Goal: Task Accomplishment & Management: Complete application form

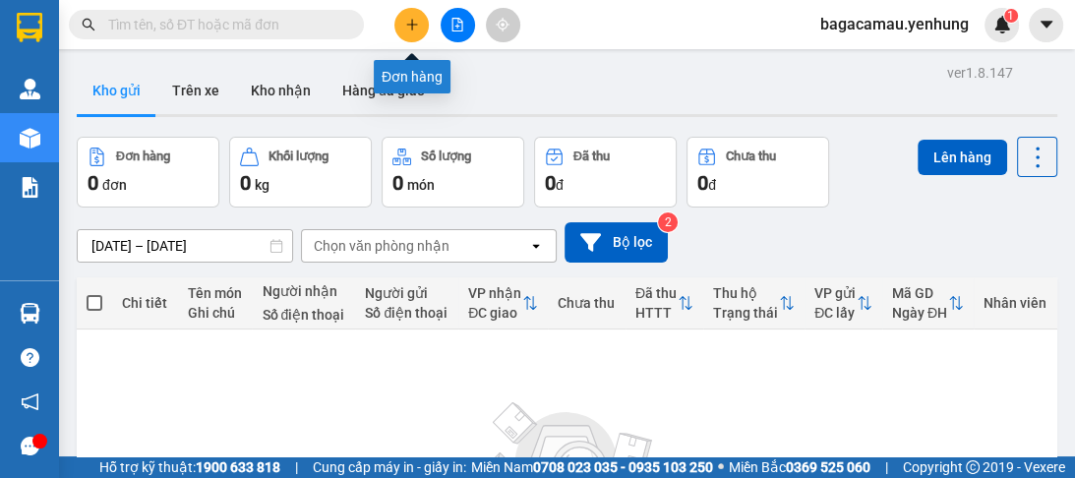
click at [410, 23] on icon "plus" at bounding box center [412, 25] width 14 height 14
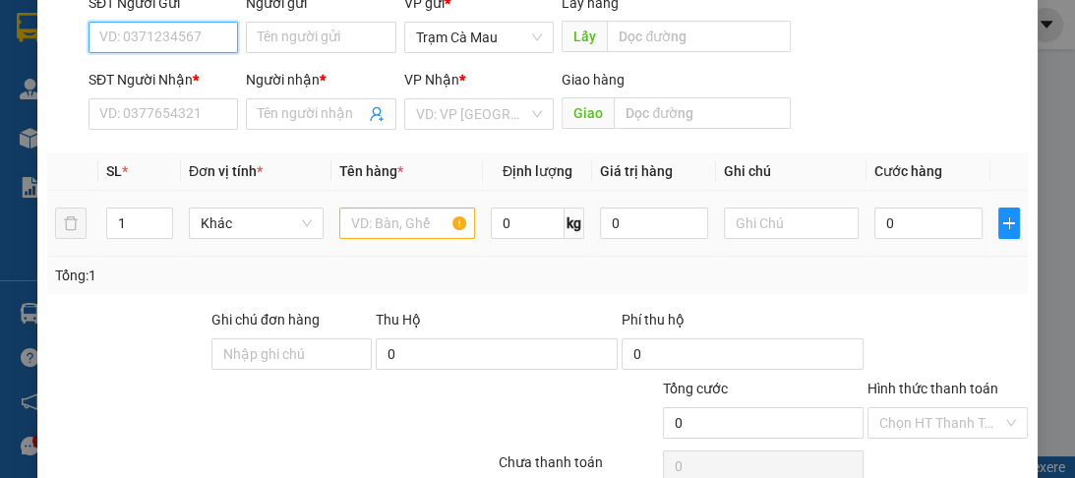
scroll to position [236, 0]
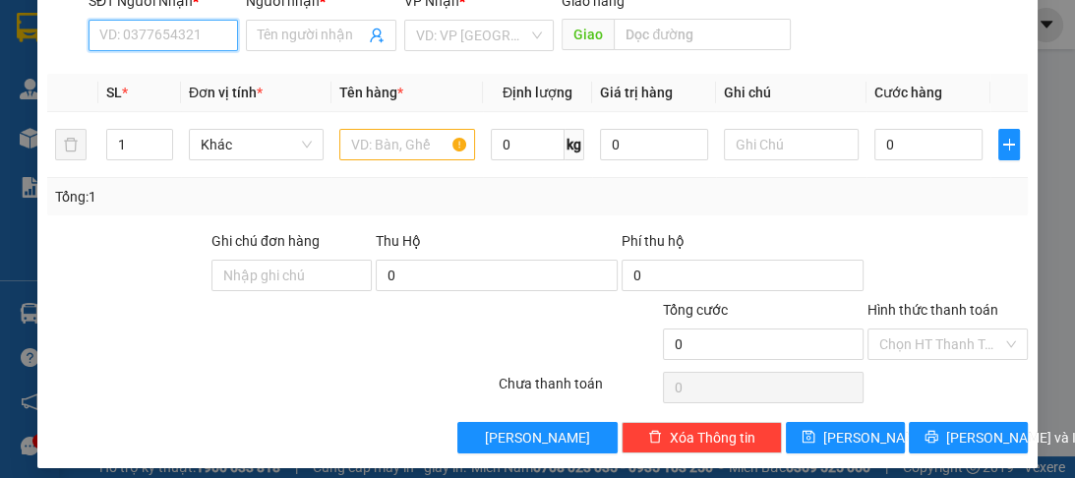
click at [140, 39] on input "SĐT Người Nhận *" at bounding box center [163, 35] width 149 height 31
click at [170, 82] on div "0828780380 - a" at bounding box center [161, 74] width 125 height 22
type input "0828780380"
type input "a"
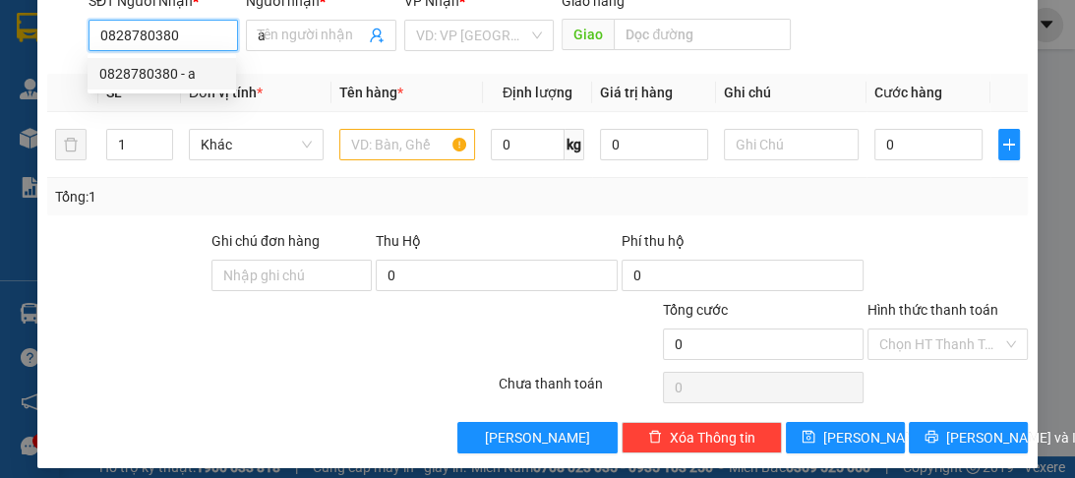
type input "60.000"
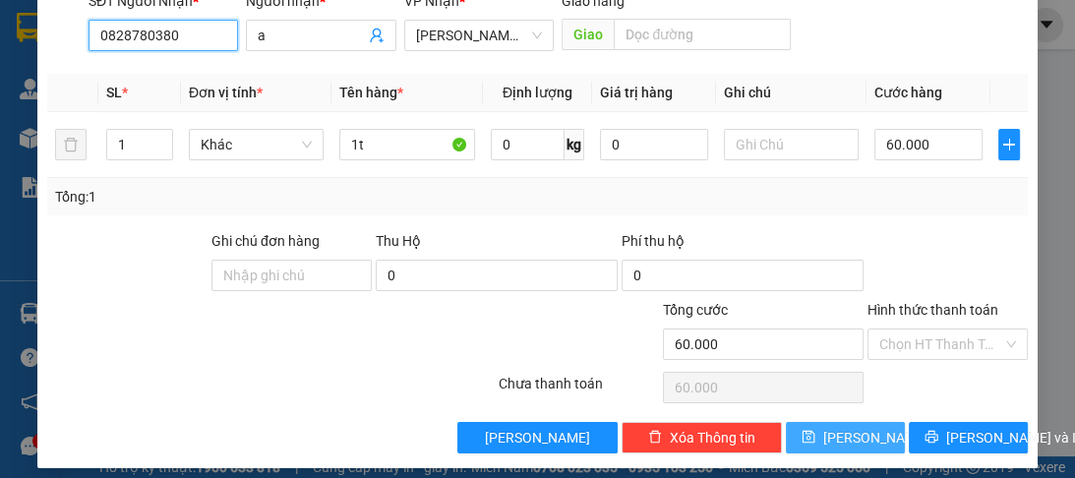
type input "0828780380"
click at [845, 443] on span "[PERSON_NAME]" at bounding box center [875, 438] width 105 height 22
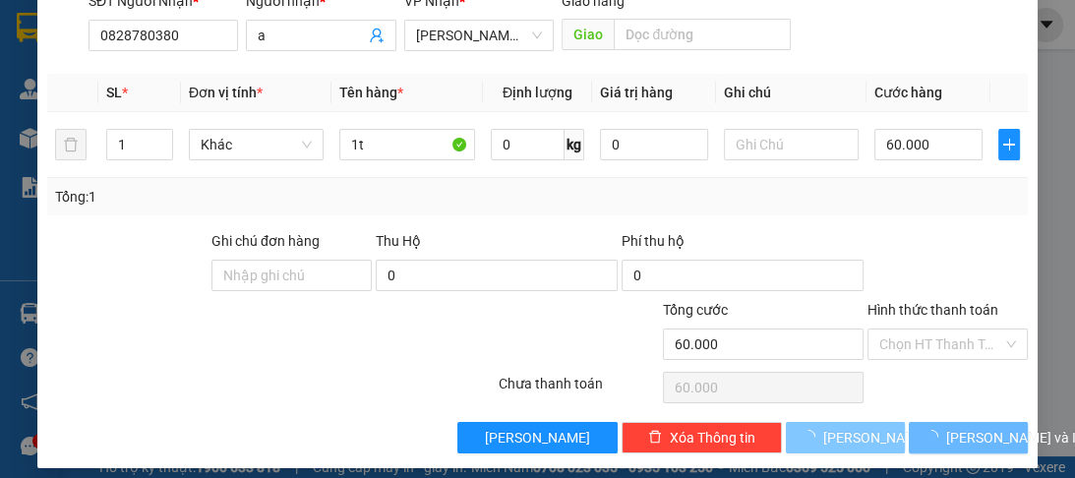
type input "0"
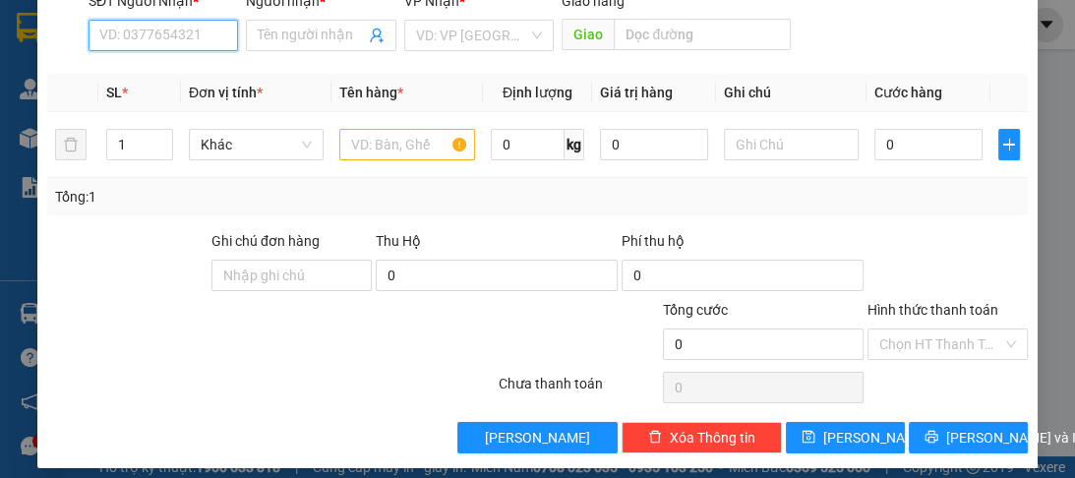
click at [131, 33] on input "SĐT Người Nhận *" at bounding box center [163, 35] width 149 height 31
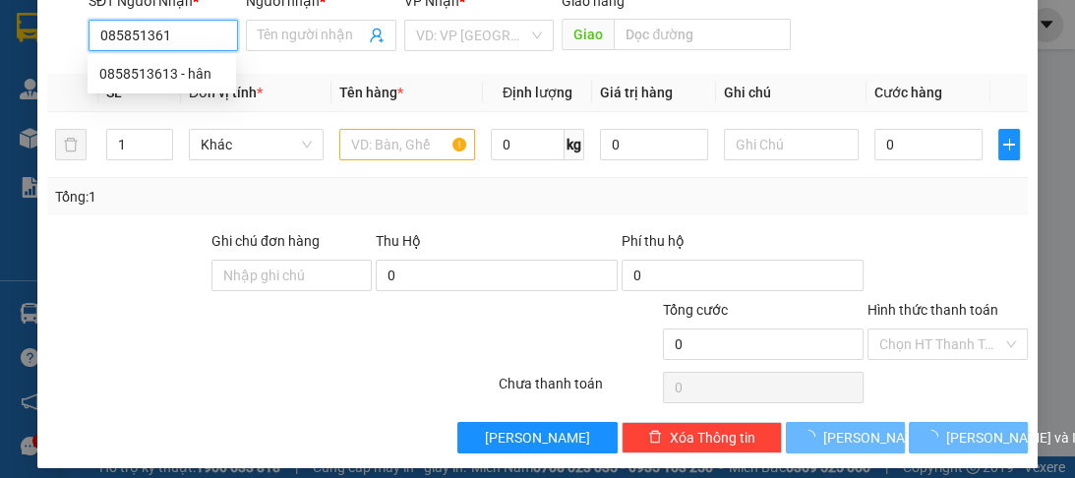
type input "0858513613"
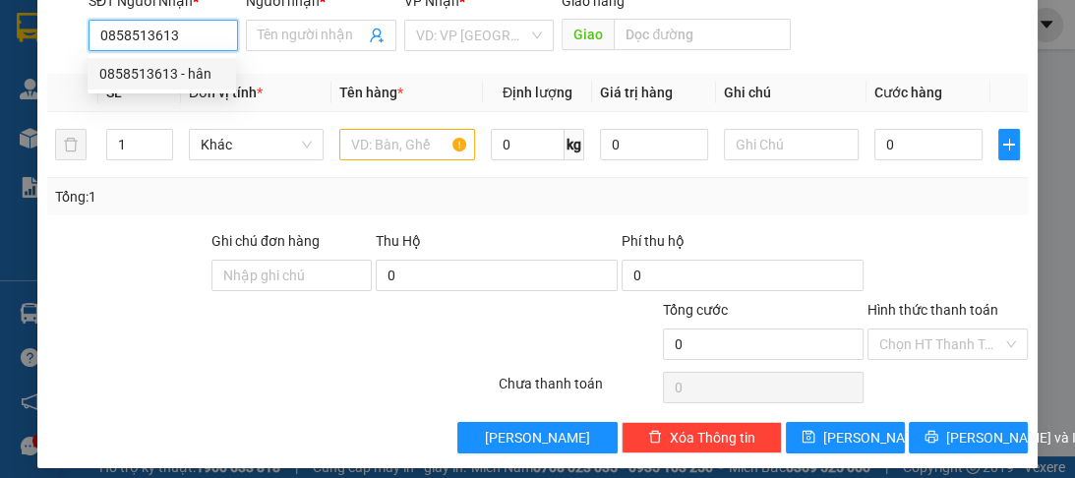
click at [147, 83] on div "0858513613 - hân" at bounding box center [161, 74] width 125 height 22
type input "hân"
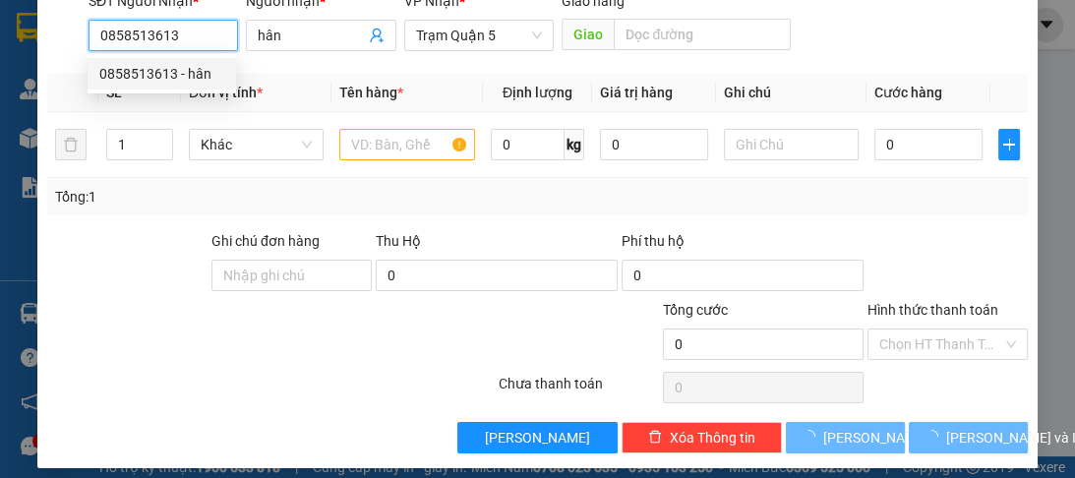
type input "60.000"
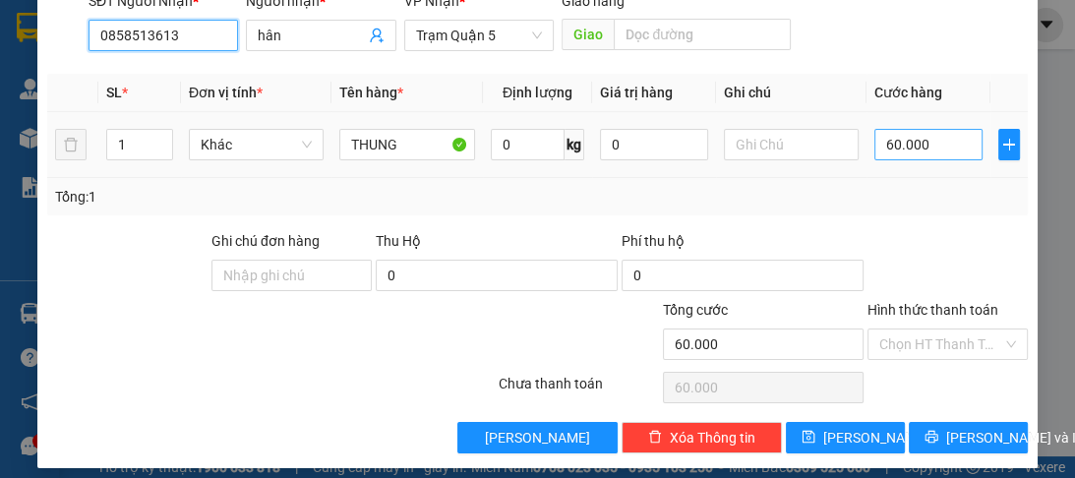
type input "0858513613"
click at [924, 142] on input "60.000" at bounding box center [928, 144] width 108 height 31
type input "0"
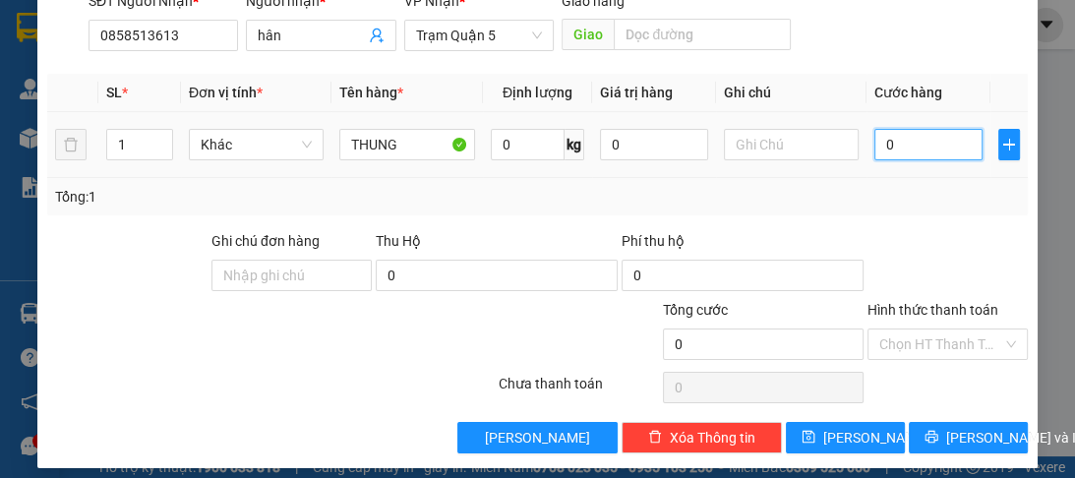
type input "3"
type input "03"
type input "30"
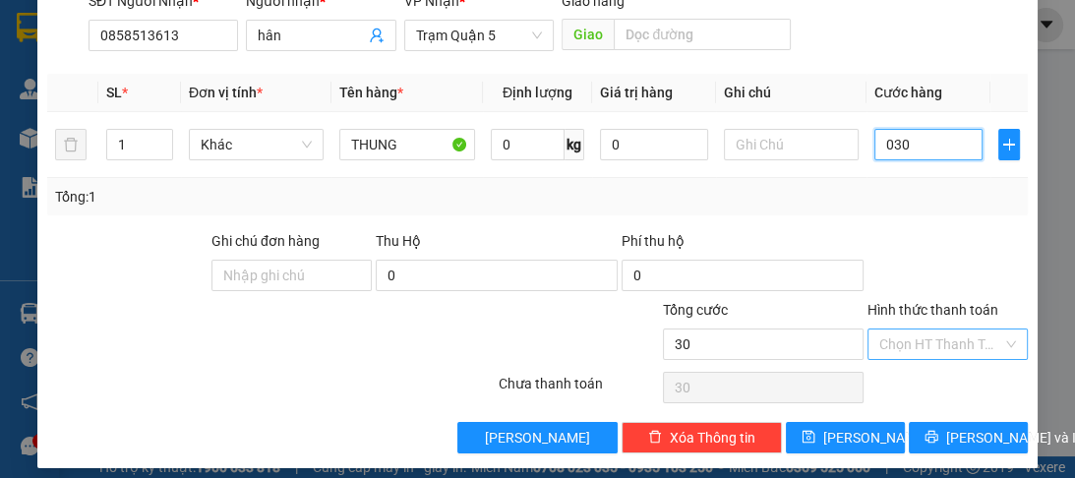
type input "030"
type input "30.000"
click at [944, 351] on input "Hình thức thanh toán" at bounding box center [940, 344] width 123 height 30
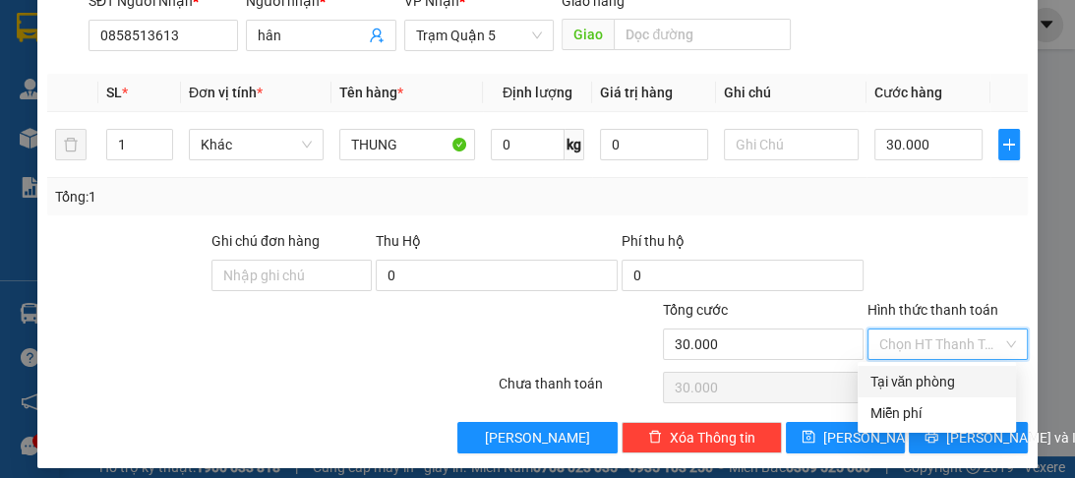
click at [932, 387] on div "Tại văn phòng" at bounding box center [936, 382] width 135 height 22
type input "0"
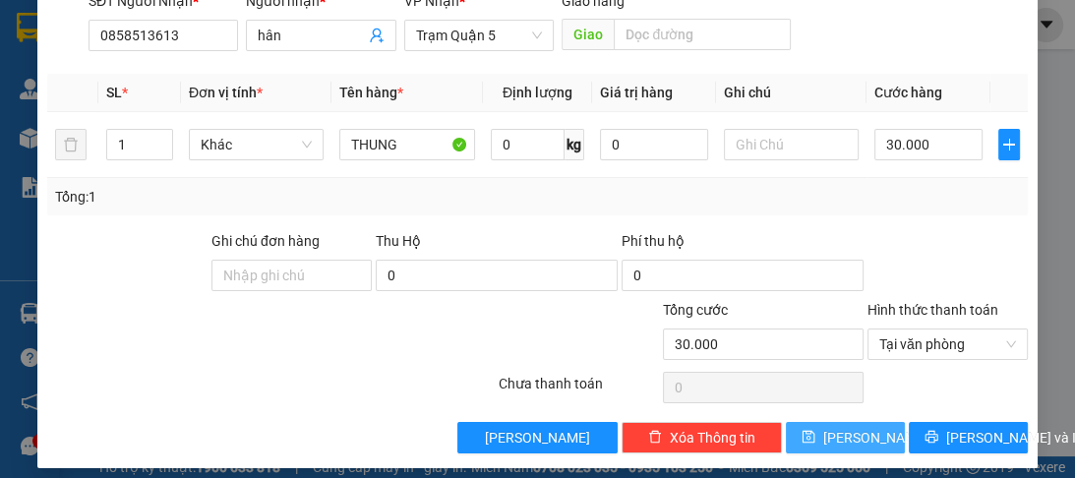
click at [831, 441] on button "[PERSON_NAME]" at bounding box center [845, 437] width 119 height 31
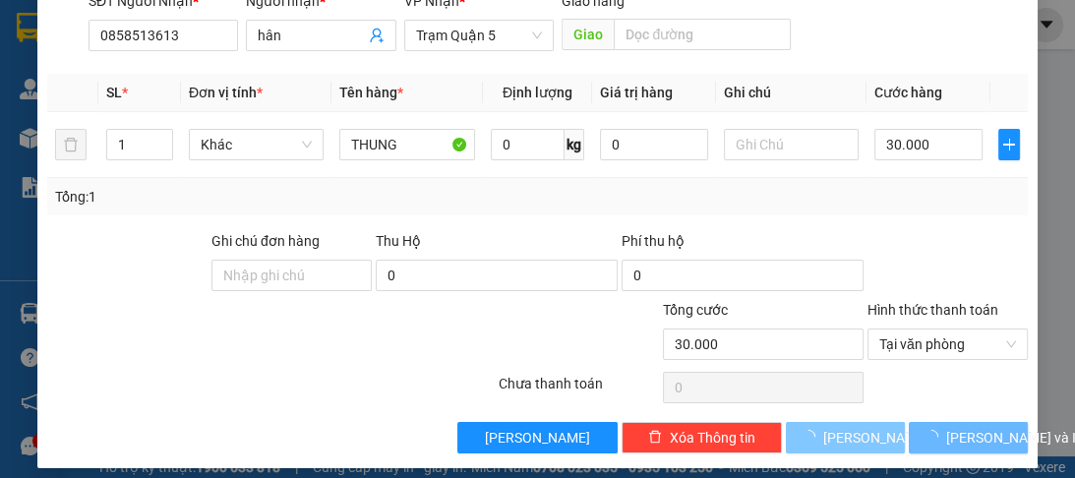
type input "0"
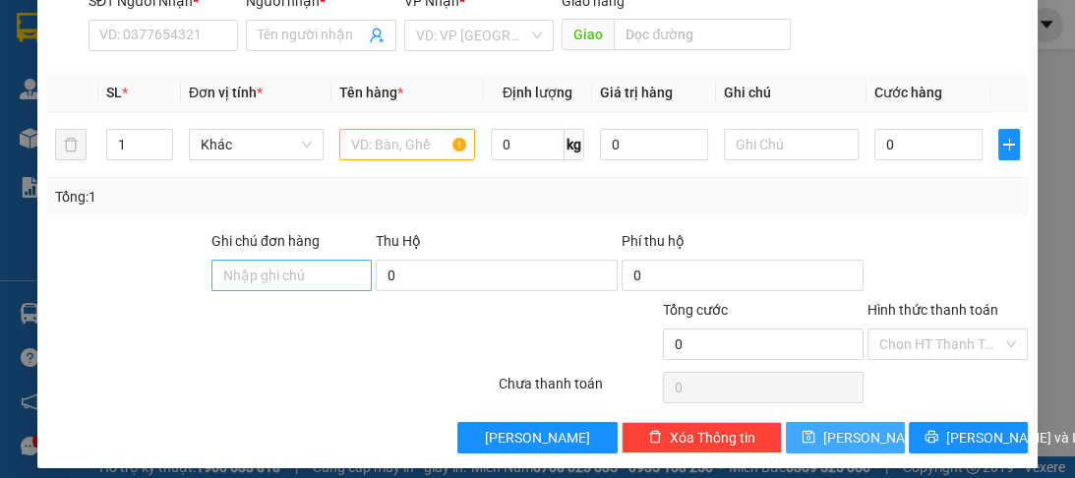
scroll to position [157, 0]
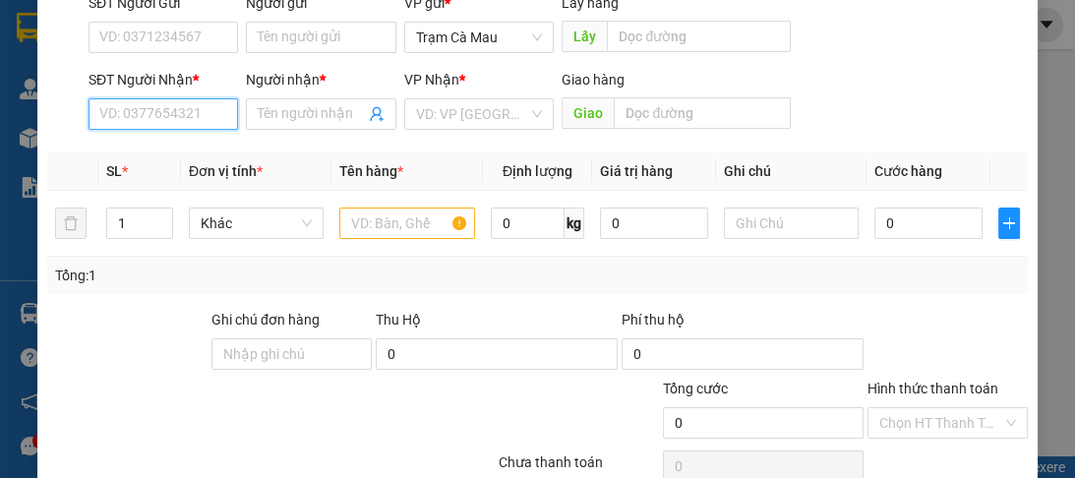
click at [155, 118] on input "SĐT Người Nhận *" at bounding box center [163, 113] width 149 height 31
click at [163, 150] on div "0949693505 - a" at bounding box center [161, 153] width 125 height 22
type input "0949693505"
type input "a"
type input "70.000"
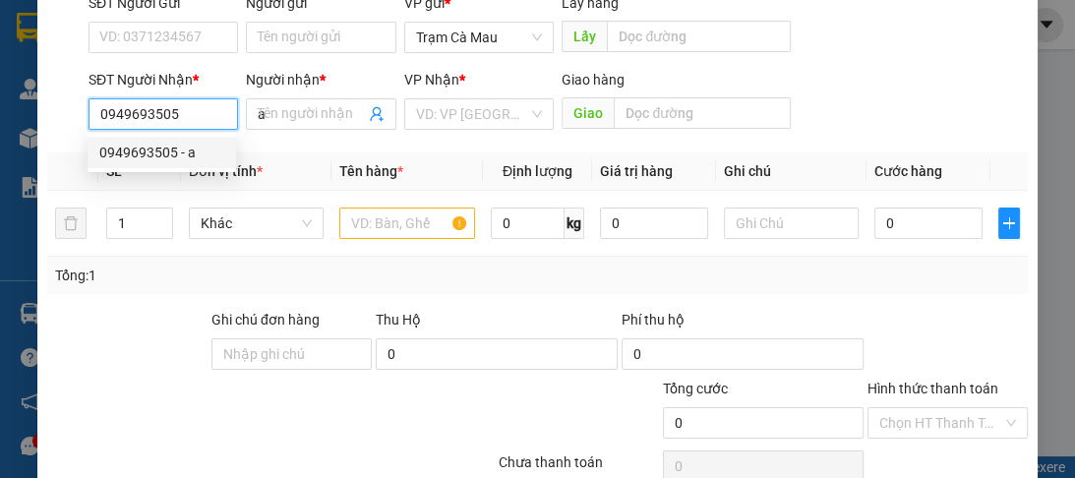
type input "70.000"
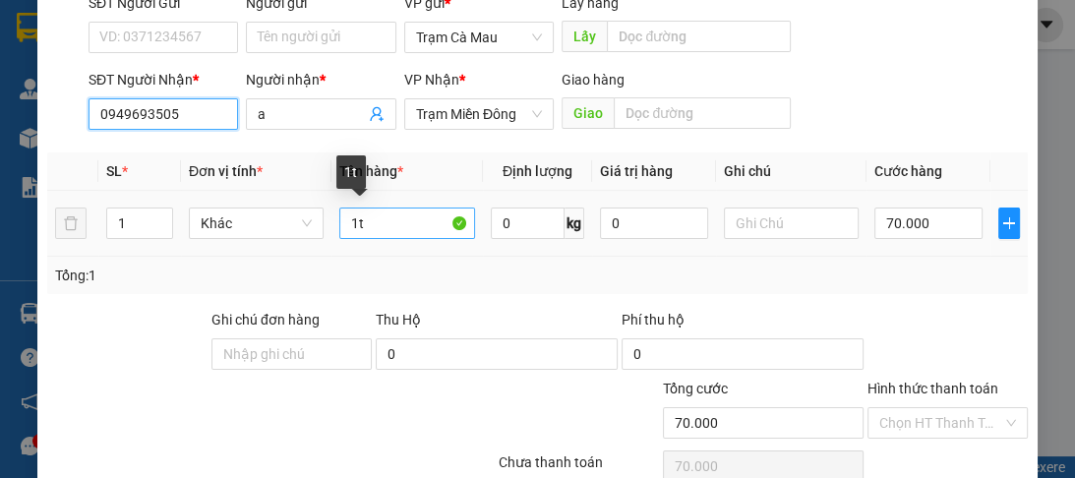
type input "0949693505"
click at [372, 232] on input "1t" at bounding box center [406, 223] width 135 height 31
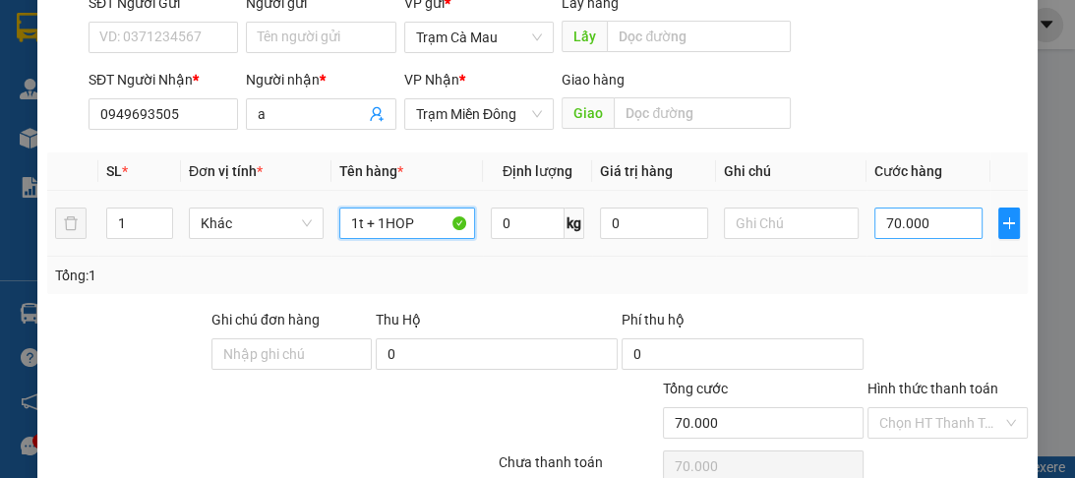
type input "1t + 1HOP"
click at [938, 235] on input "70.000" at bounding box center [928, 223] width 108 height 31
type input "0"
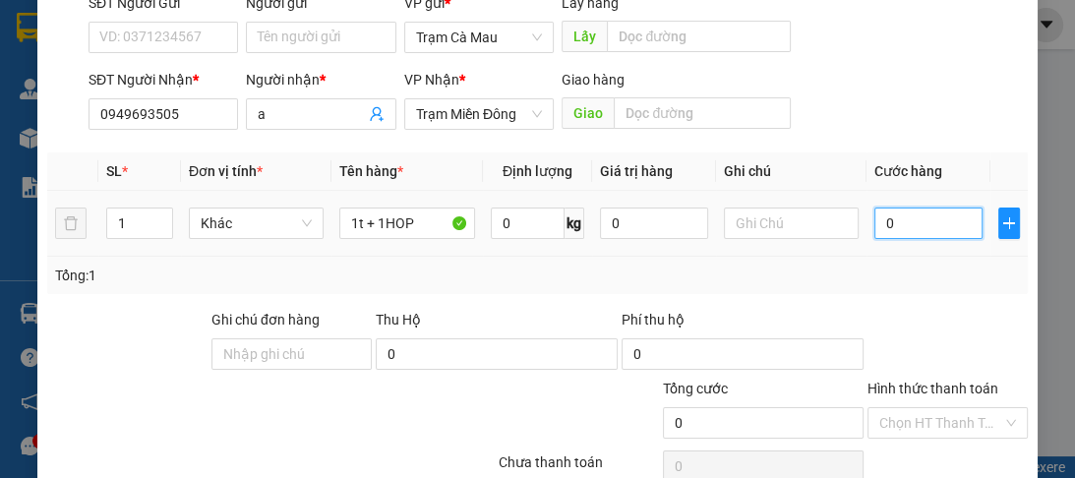
type input "8"
type input "08"
type input "0"
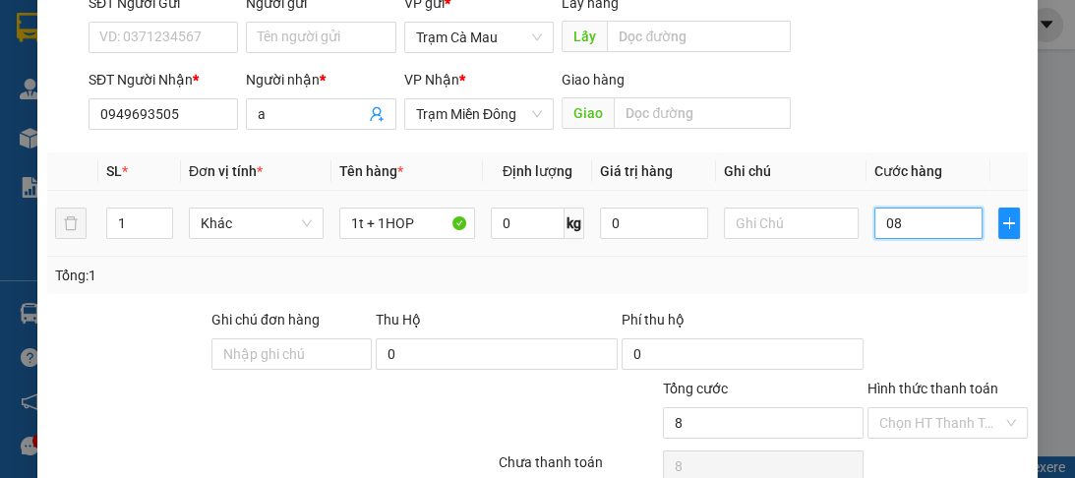
type input "08-"
type input "8"
type input "08"
type input "80"
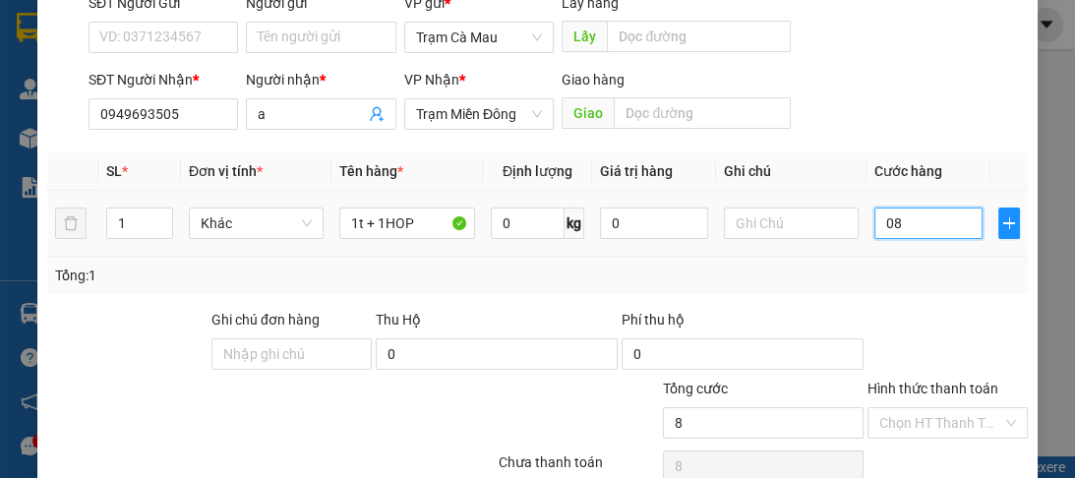
type input "80"
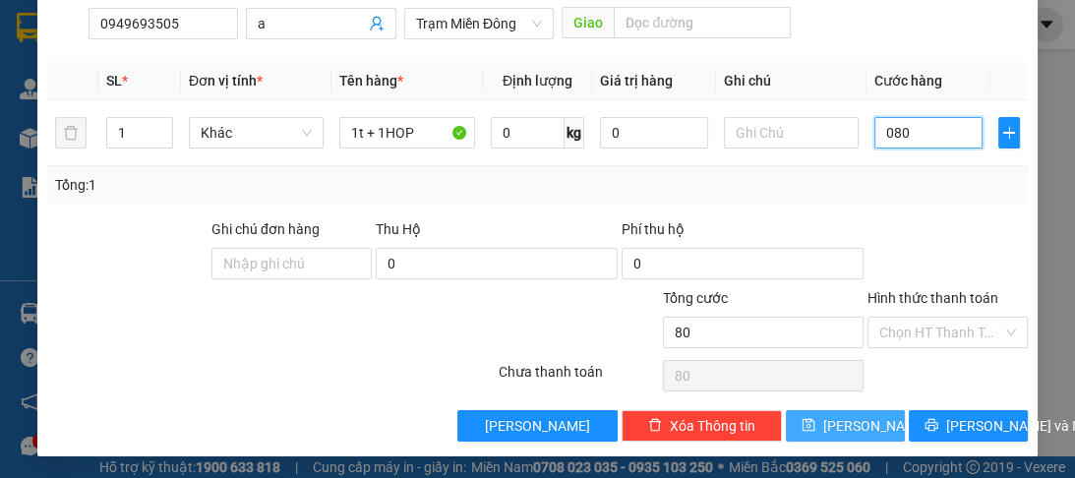
type input "080"
type input "80.000"
click at [834, 421] on button "[PERSON_NAME]" at bounding box center [845, 425] width 119 height 31
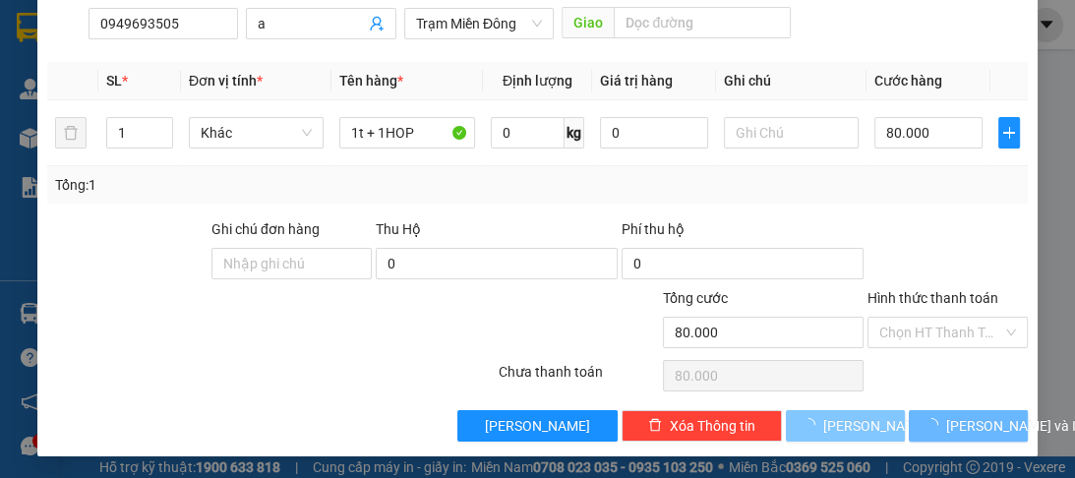
type input "0"
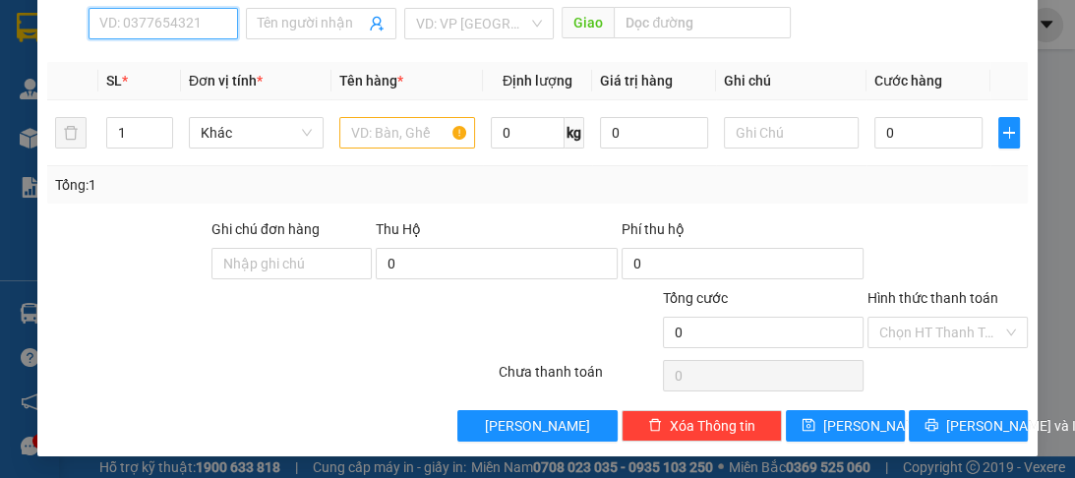
click at [149, 23] on input "SĐT Người Nhận *" at bounding box center [163, 23] width 149 height 31
click at [141, 62] on div "0919345424 - loi" at bounding box center [161, 61] width 125 height 22
type input "0919345424"
type input "loi"
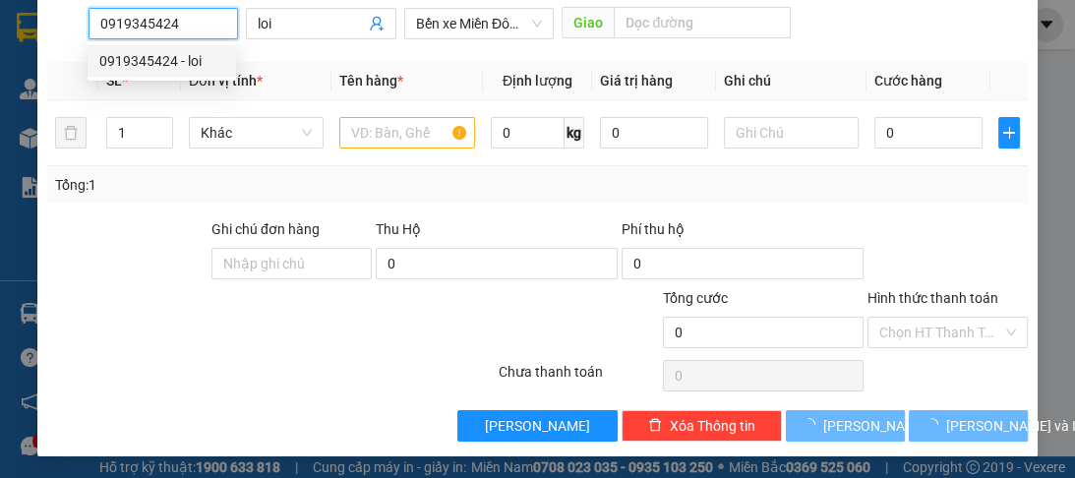
type input "80.000"
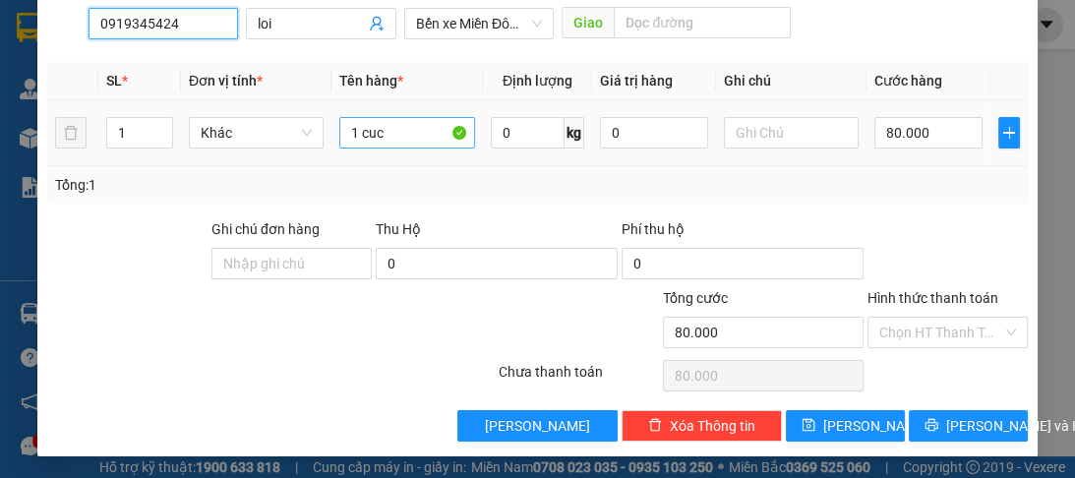
type input "0919345424"
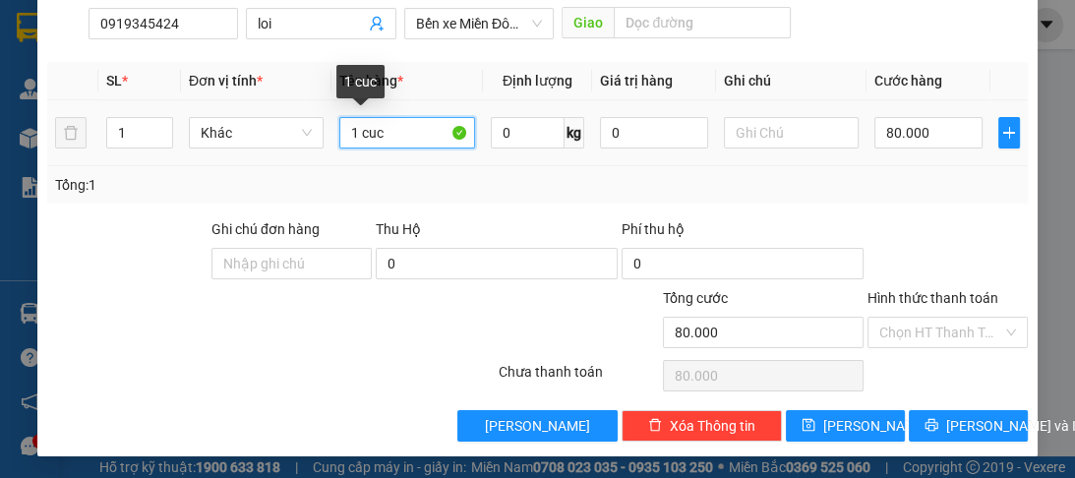
click at [409, 129] on input "1 cuc" at bounding box center [406, 132] width 135 height 31
type input "1 BÌ THƯ"
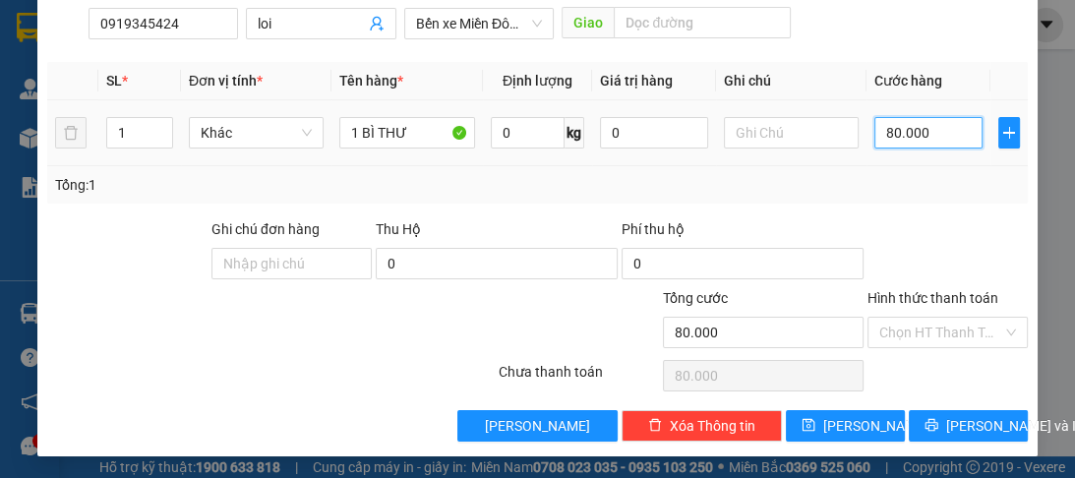
click at [947, 134] on input "80.000" at bounding box center [928, 132] width 108 height 31
type input "0"
type input "3"
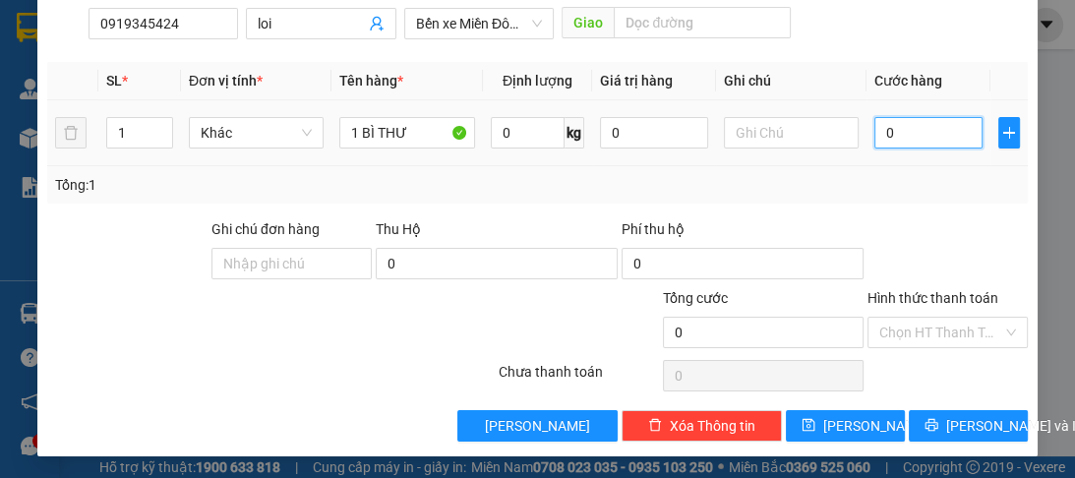
type input "3"
type input "03"
type input "30"
type input "030"
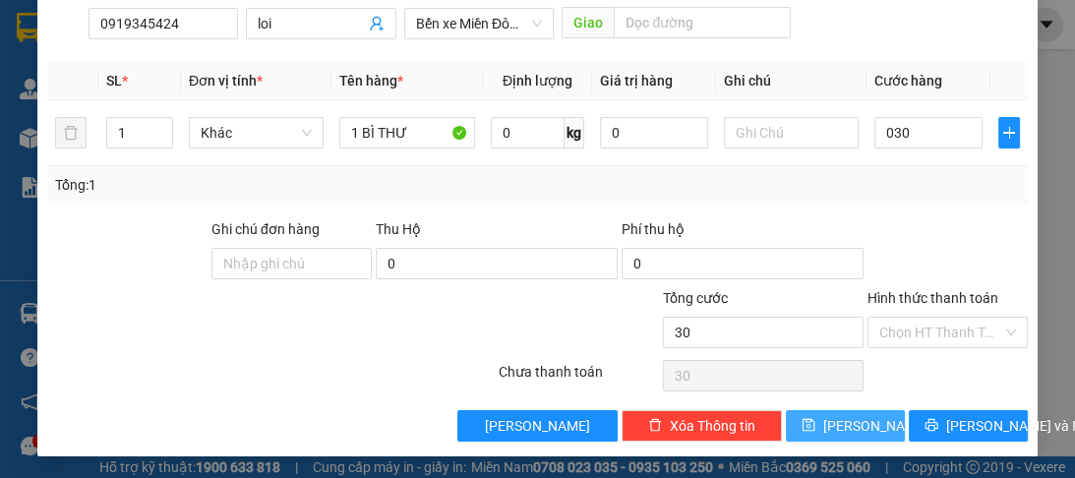
type input "30.000"
click at [835, 429] on span "[PERSON_NAME]" at bounding box center [875, 426] width 105 height 22
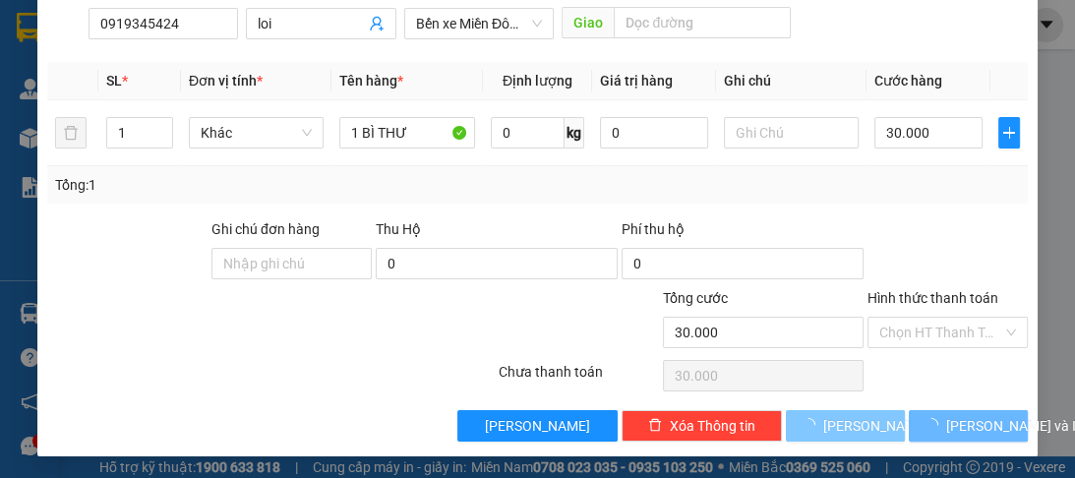
type input "0"
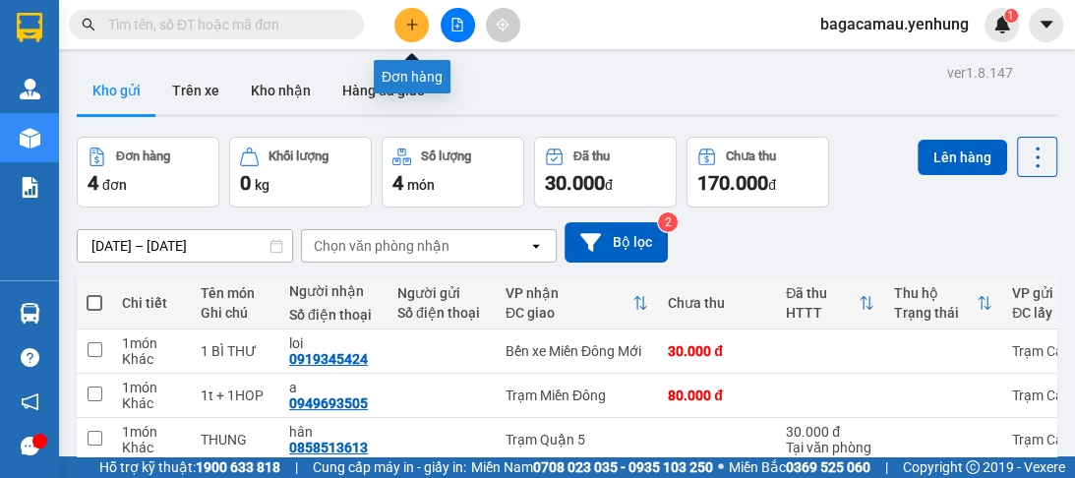
click at [407, 28] on icon "plus" at bounding box center [412, 25] width 14 height 14
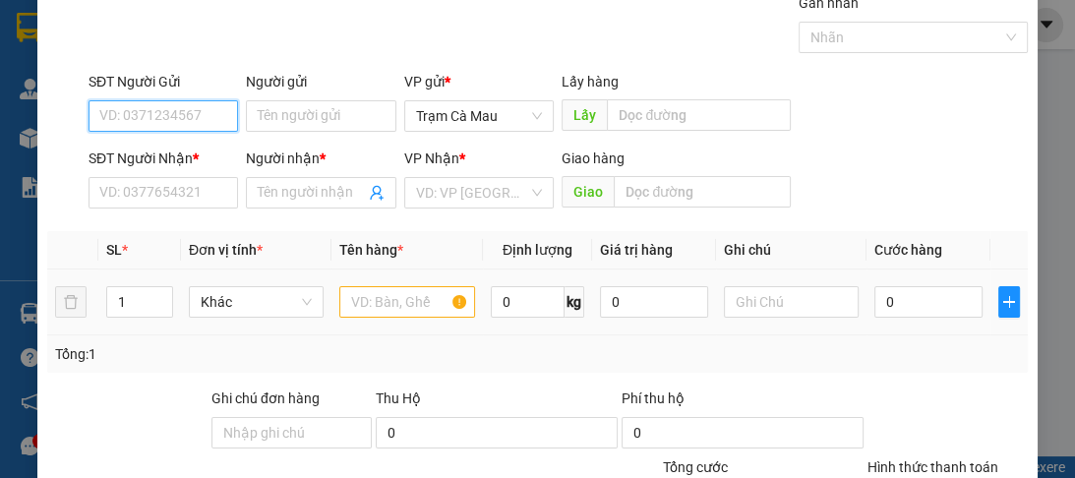
scroll to position [238, 0]
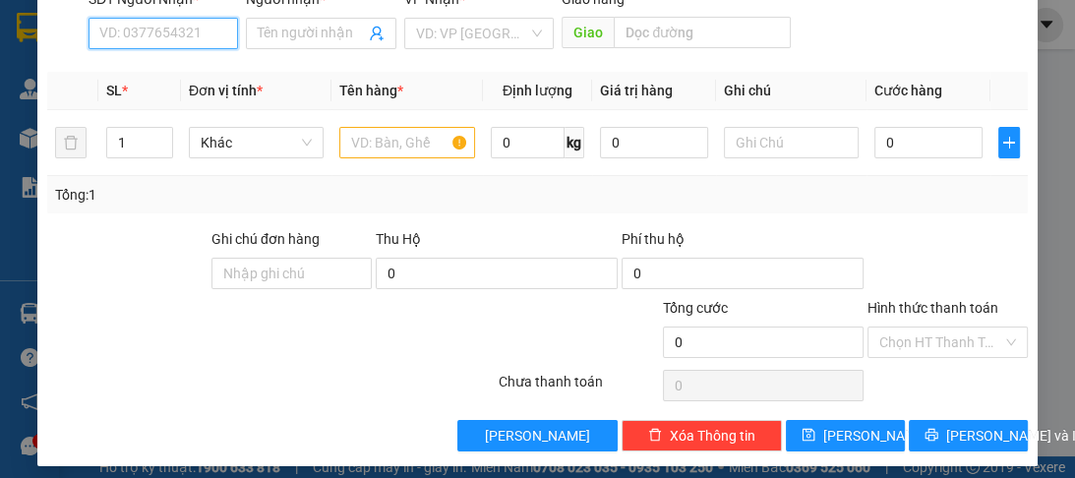
click at [125, 31] on input "SĐT Người Nhận *" at bounding box center [163, 33] width 149 height 31
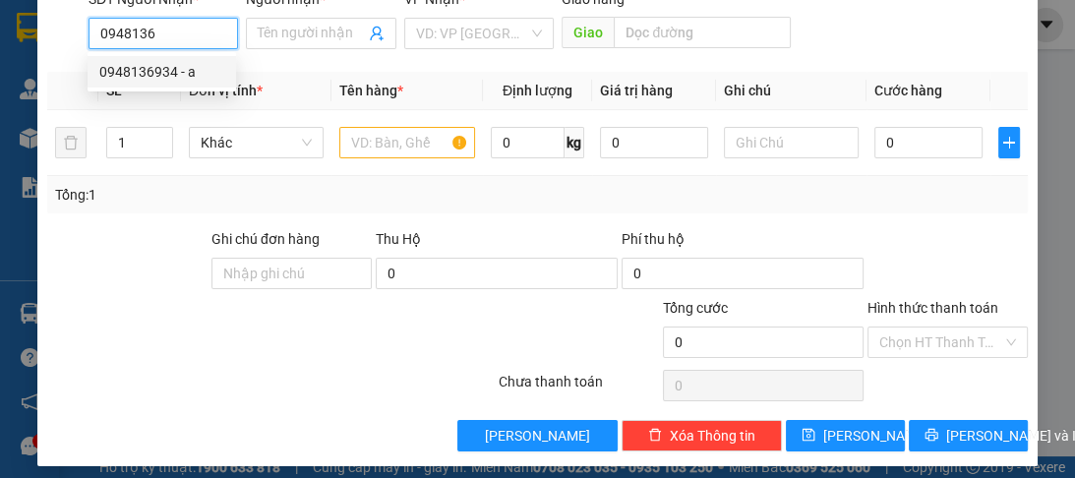
click at [136, 72] on div "0948136934 - a" at bounding box center [161, 72] width 125 height 22
type input "0948136934"
type input "a"
type input "400.000"
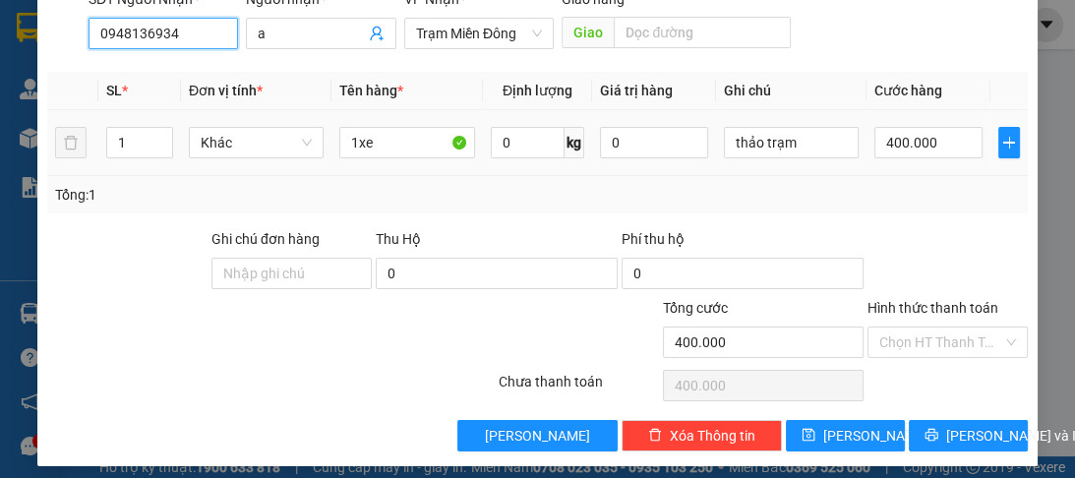
type input "0948136934"
click at [866, 134] on td "400.000" at bounding box center [928, 143] width 124 height 66
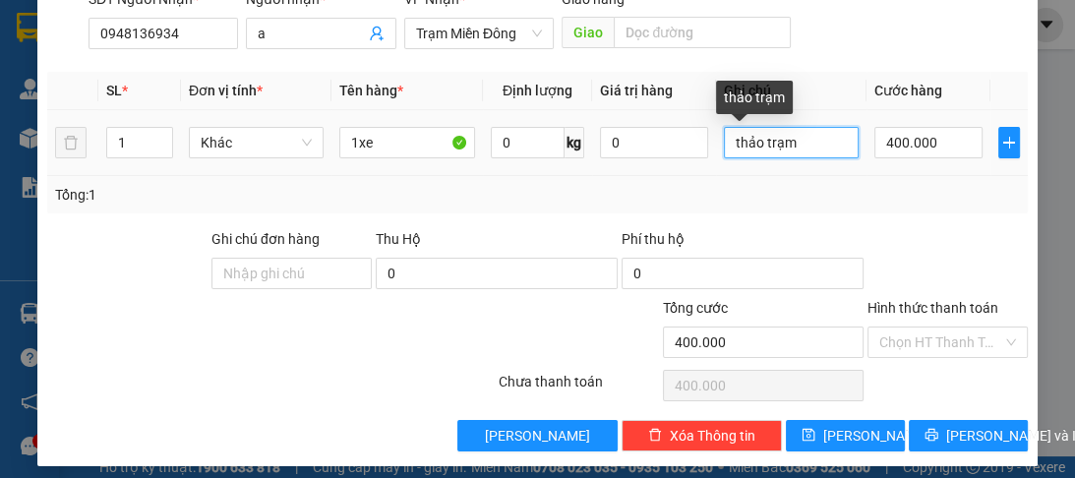
click at [833, 150] on input "thảo trạm" at bounding box center [791, 142] width 135 height 31
type input "t"
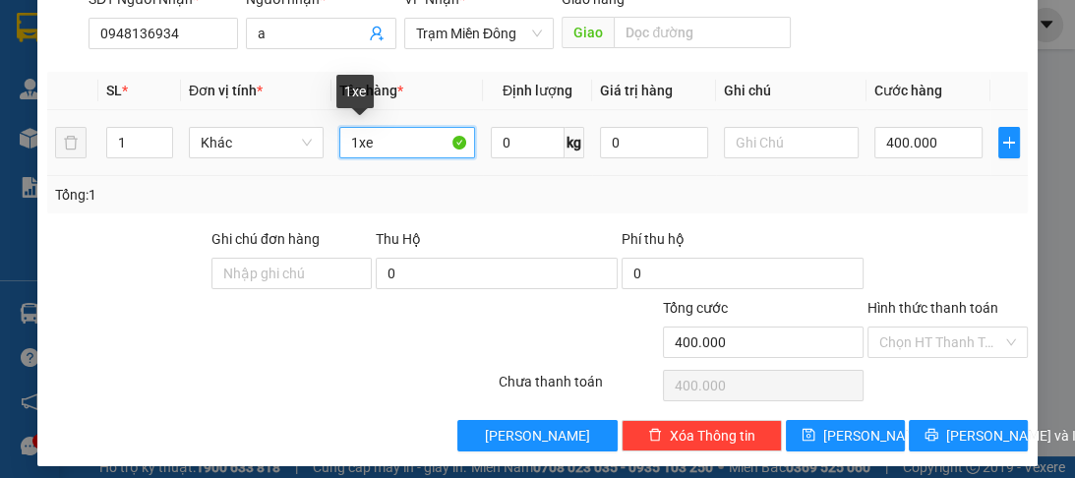
click at [376, 142] on input "1xe" at bounding box center [406, 142] width 135 height 31
type input "1T"
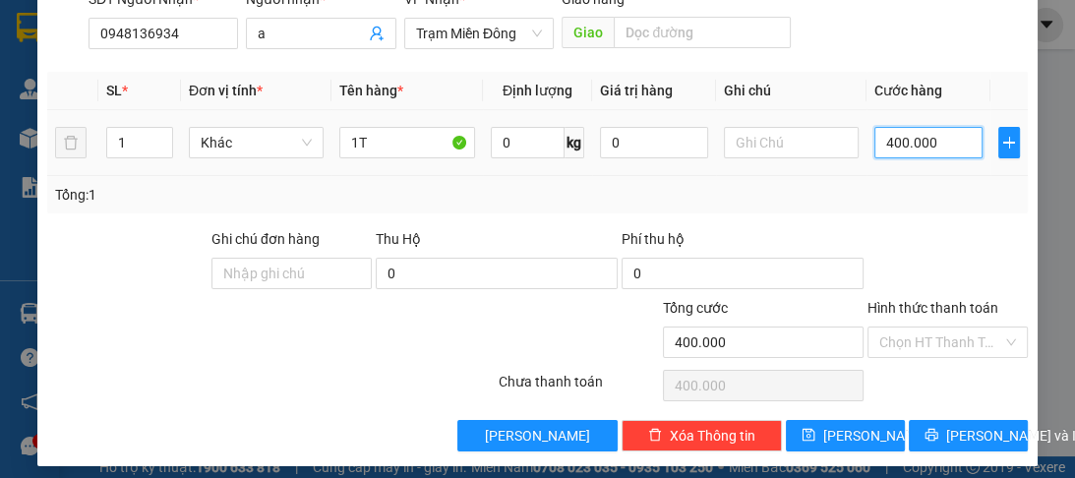
click at [890, 132] on input "400.000" at bounding box center [928, 142] width 108 height 31
type input "0"
type input "8"
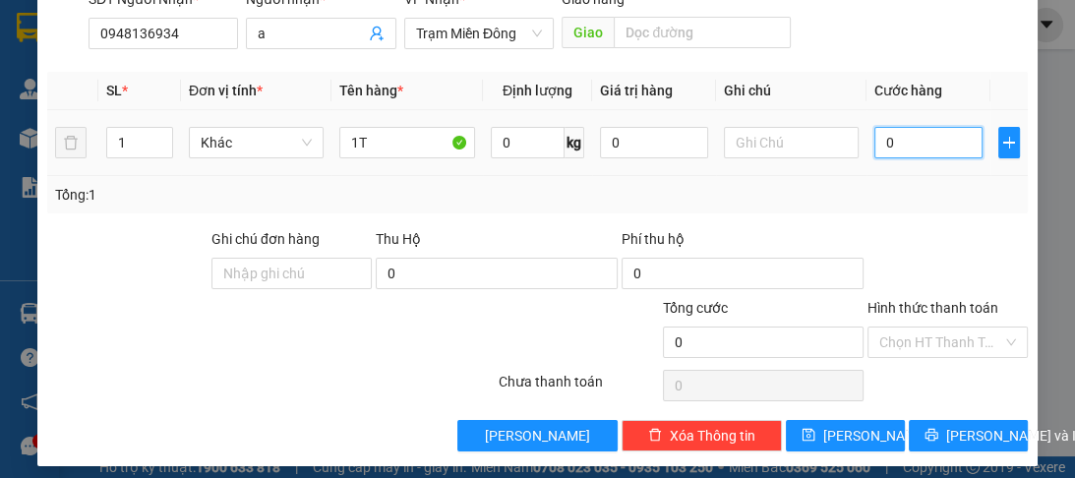
type input "8"
type input "080"
type input "80"
type input "080"
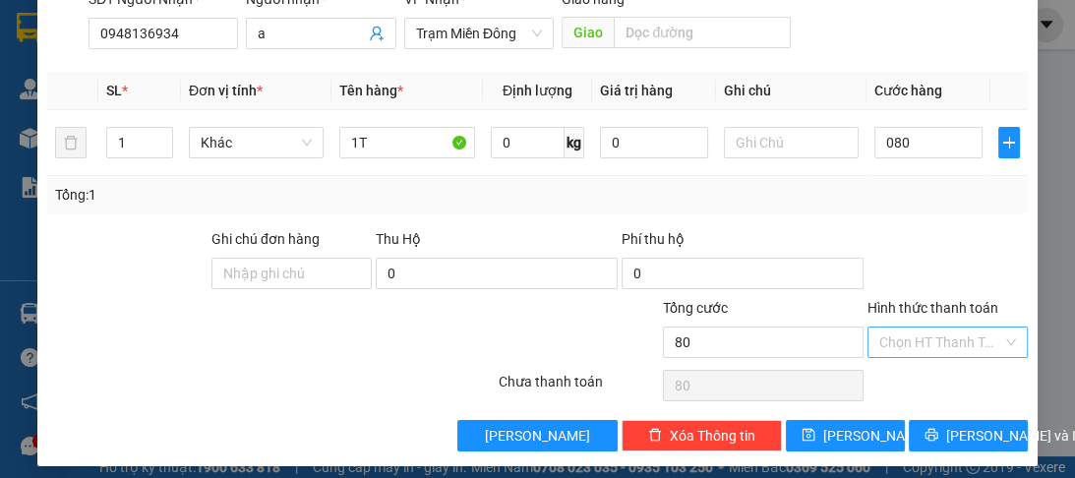
type input "80.000"
click at [915, 327] on input "Hình thức thanh toán" at bounding box center [940, 342] width 123 height 30
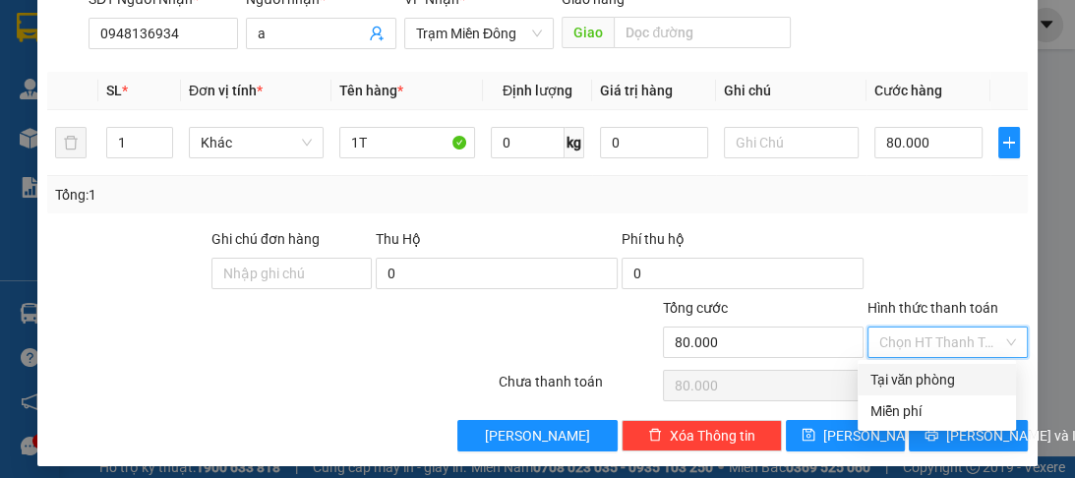
click at [902, 388] on div "Tại văn phòng" at bounding box center [936, 380] width 135 height 22
type input "0"
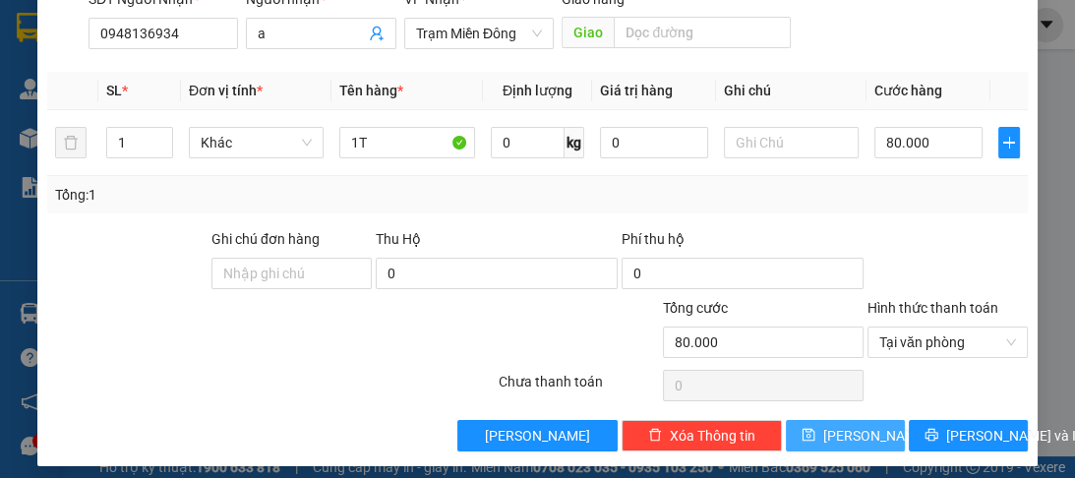
click at [855, 421] on button "[PERSON_NAME]" at bounding box center [845, 435] width 119 height 31
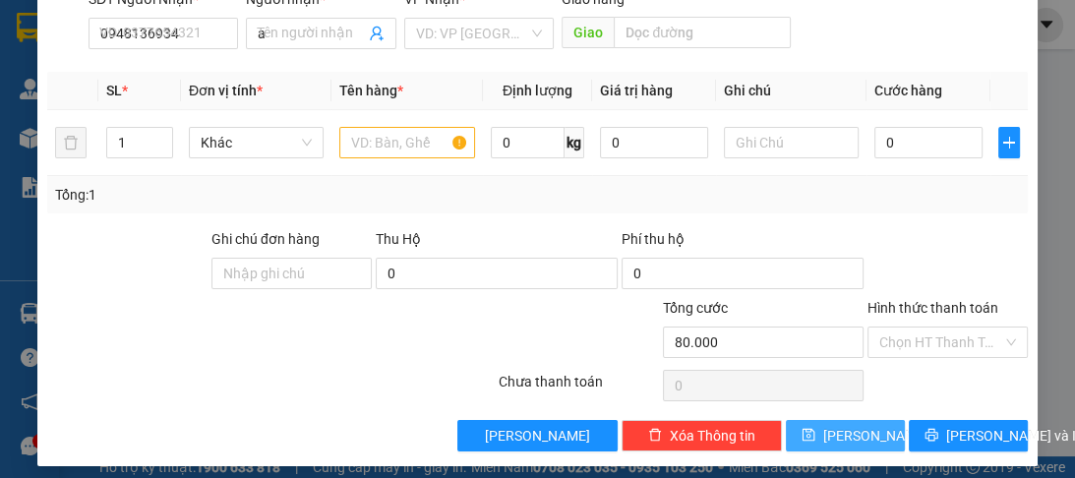
type input "0"
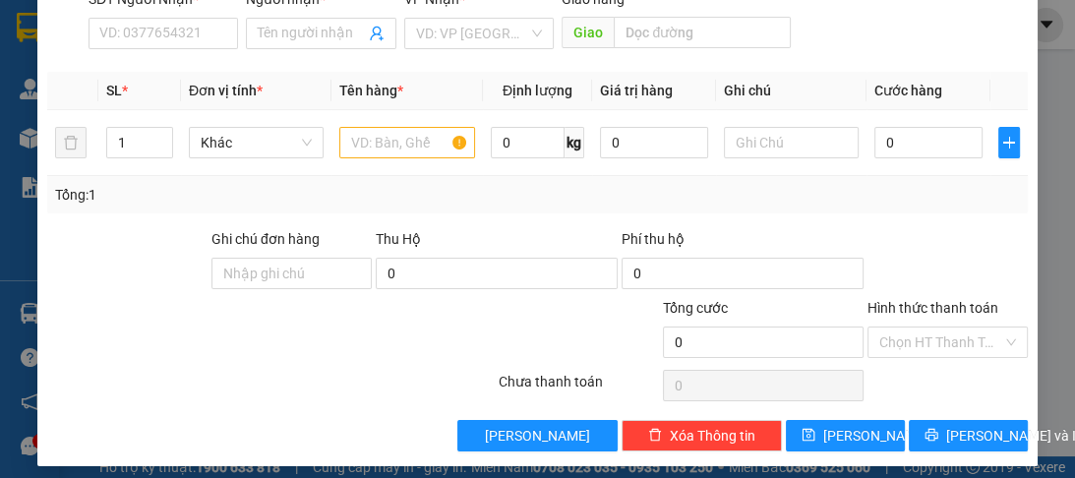
click at [181, 50] on div "SĐT Người Nhận * VD: 0377654321" at bounding box center [163, 22] width 149 height 69
click at [180, 39] on input "SĐT Người Nhận *" at bounding box center [163, 33] width 149 height 31
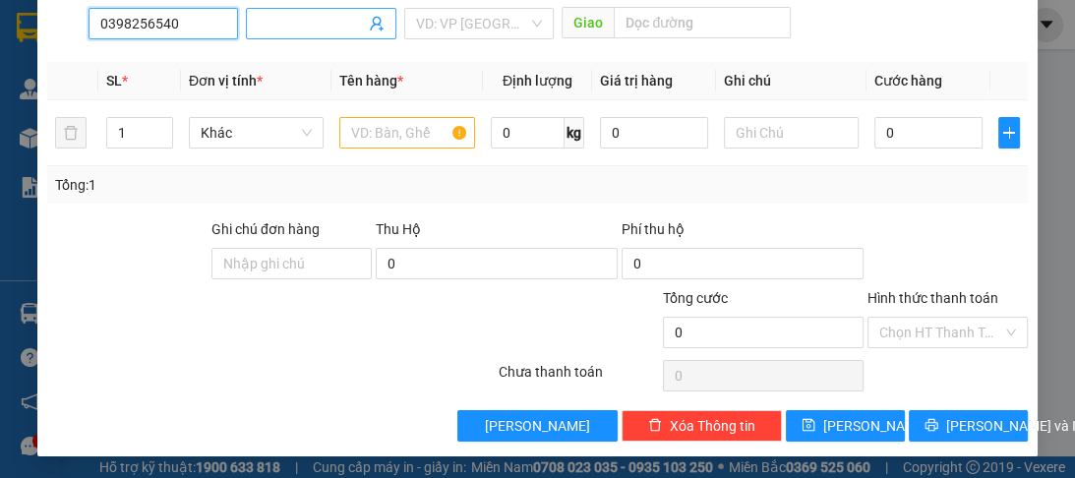
type input "0398256540"
click at [300, 18] on input "Người nhận *" at bounding box center [311, 24] width 106 height 22
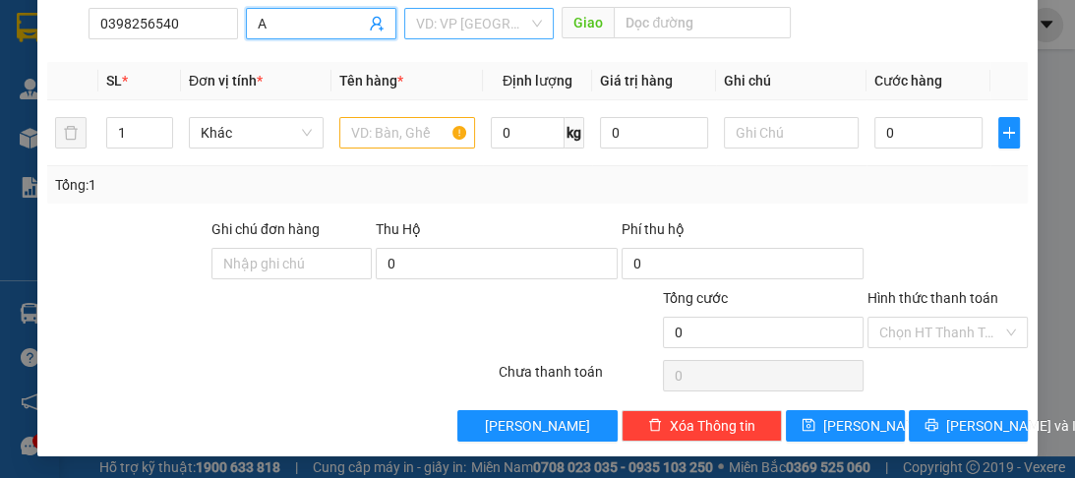
type input "A"
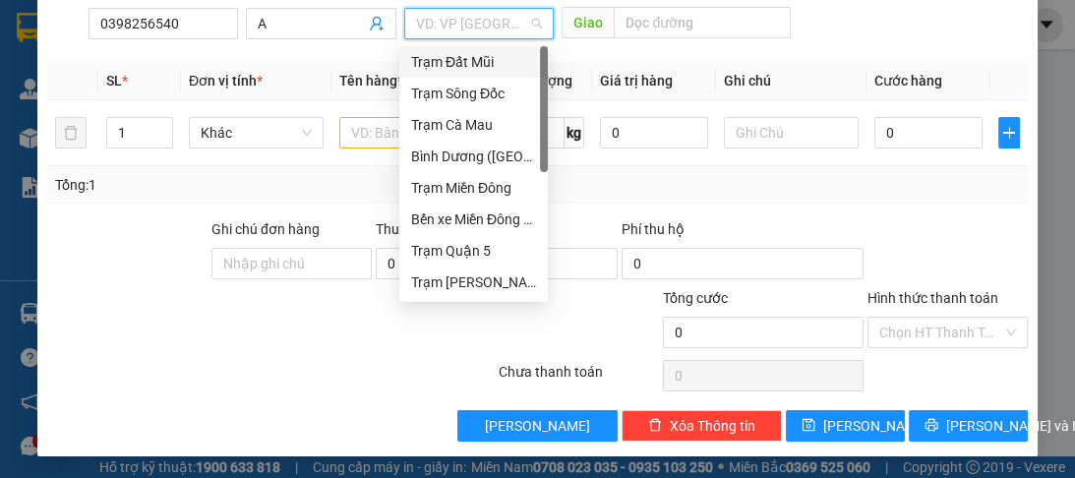
click at [419, 28] on input "search" at bounding box center [472, 24] width 112 height 30
click at [480, 198] on div "Trạm Miền Đông" at bounding box center [473, 188] width 125 height 22
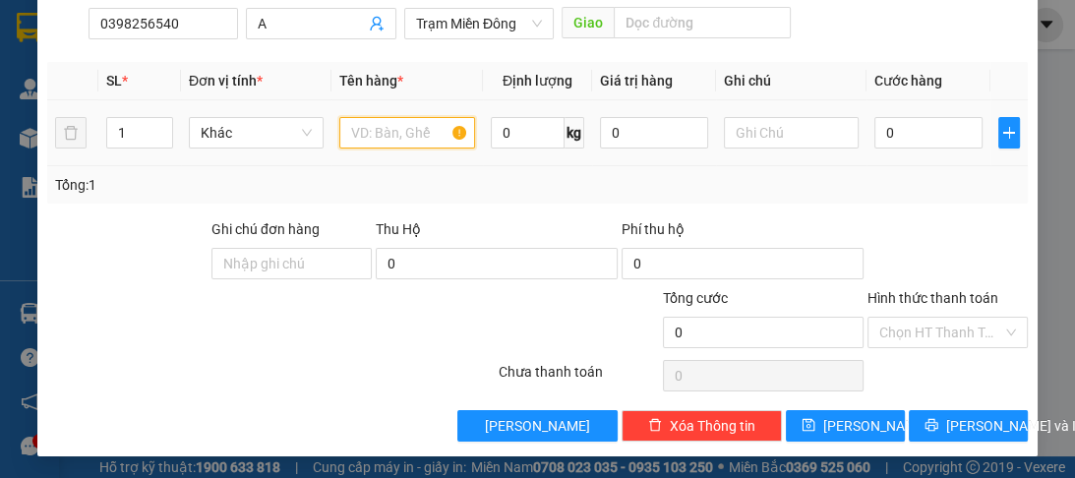
click at [406, 134] on input "text" at bounding box center [406, 132] width 135 height 31
type input "1T"
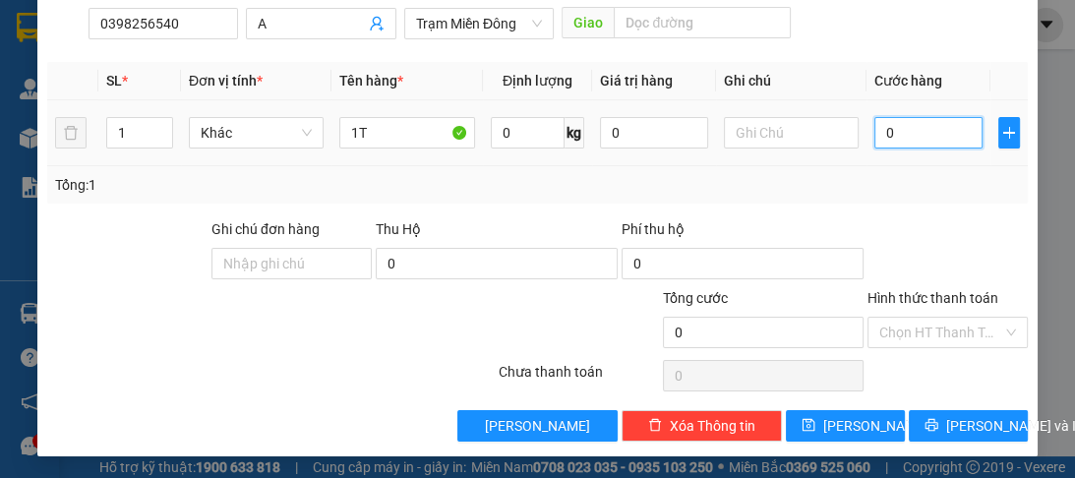
click at [931, 138] on input "0" at bounding box center [928, 132] width 108 height 31
type input "5"
type input "50"
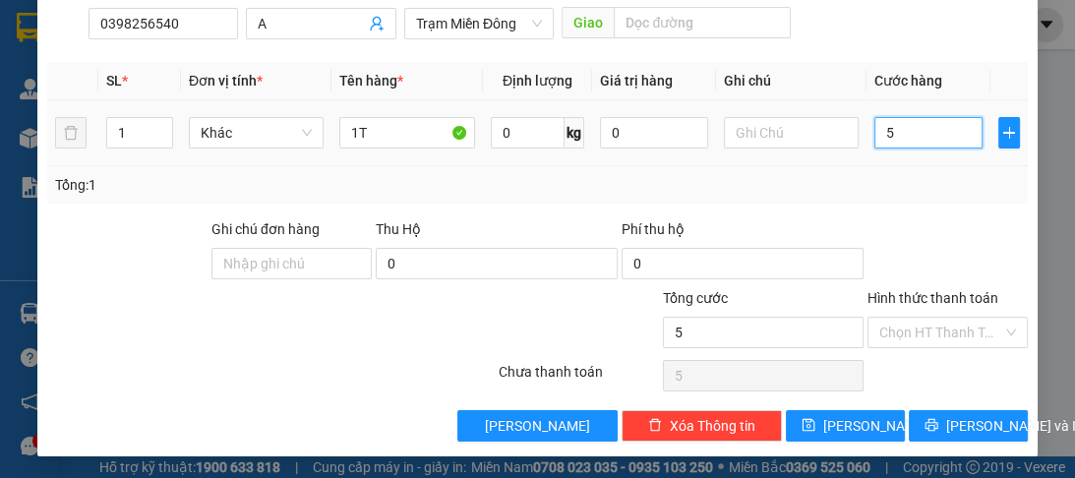
type input "50"
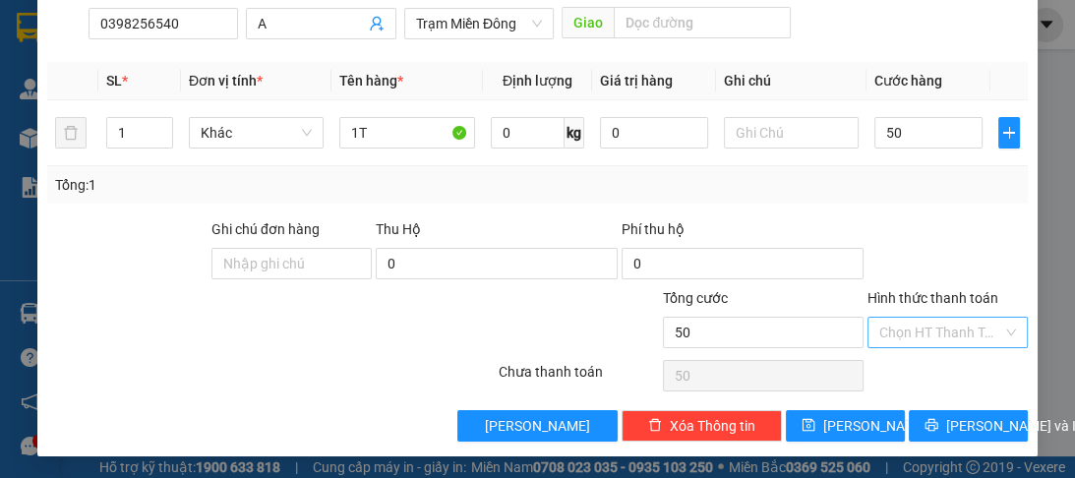
type input "50.000"
click at [905, 333] on input "Hình thức thanh toán" at bounding box center [940, 333] width 123 height 30
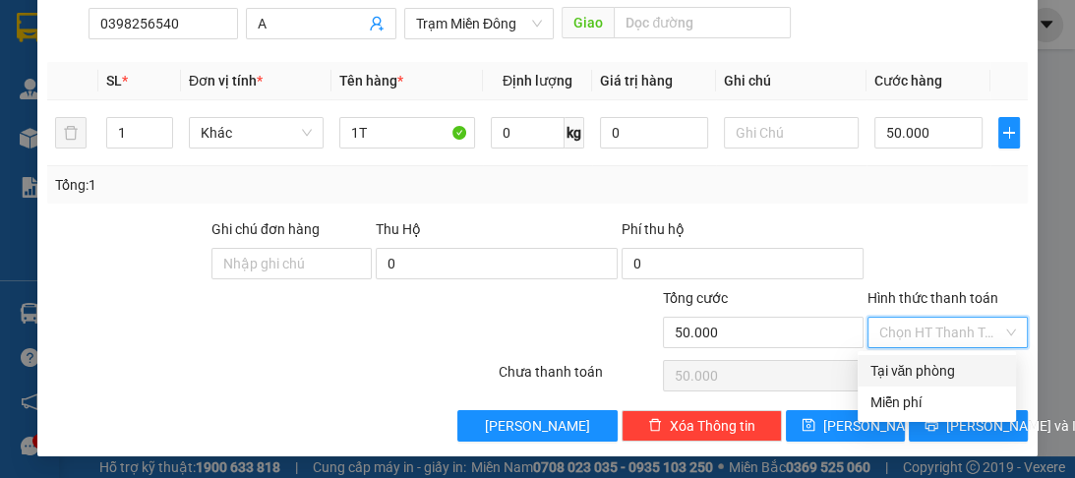
click at [902, 366] on div "Tại văn phòng" at bounding box center [936, 371] width 135 height 22
type input "0"
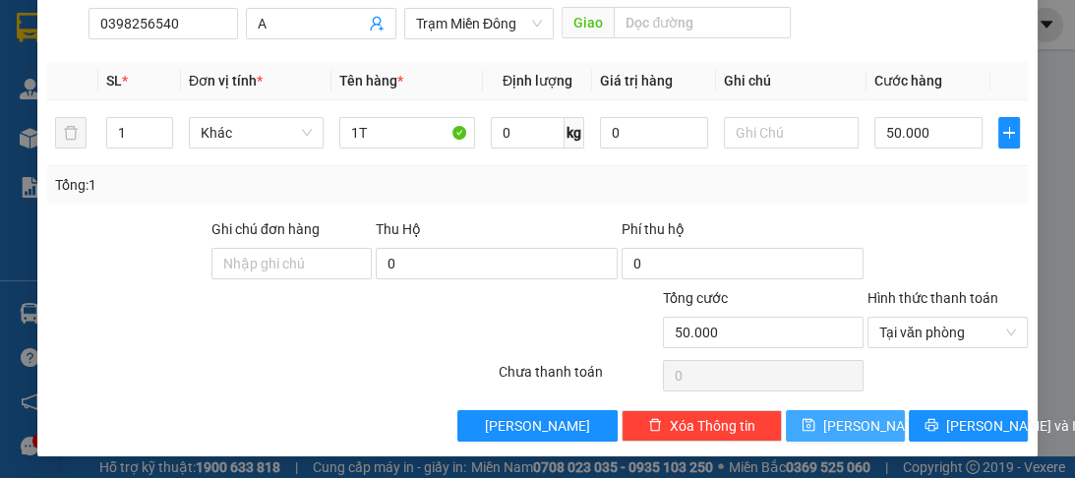
click at [864, 425] on button "[PERSON_NAME]" at bounding box center [845, 425] width 119 height 31
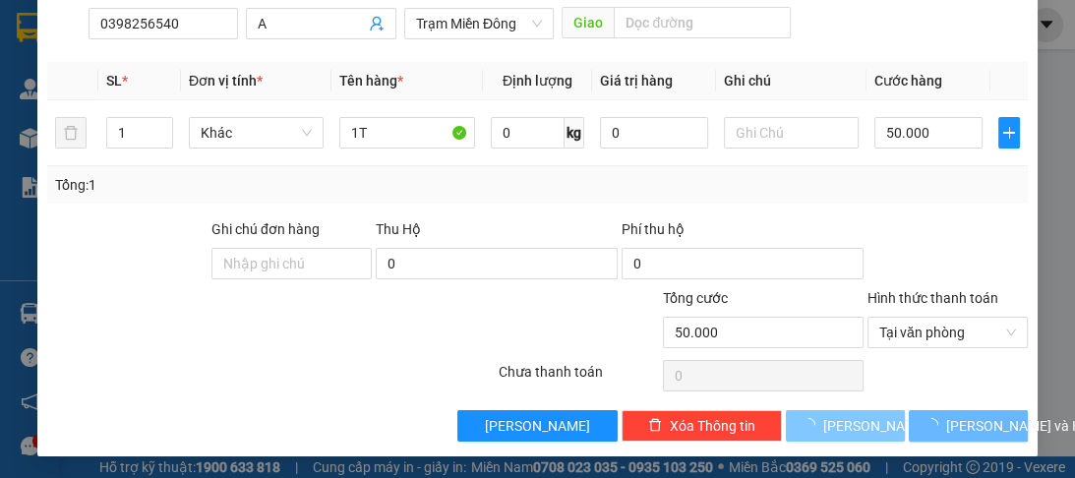
type input "0"
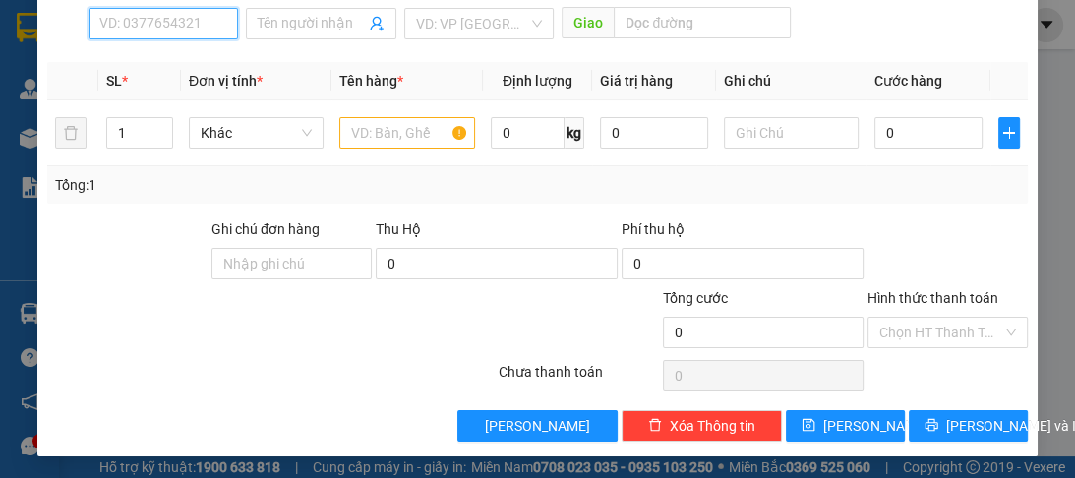
click at [176, 21] on input "SĐT Người Nhận *" at bounding box center [163, 23] width 149 height 31
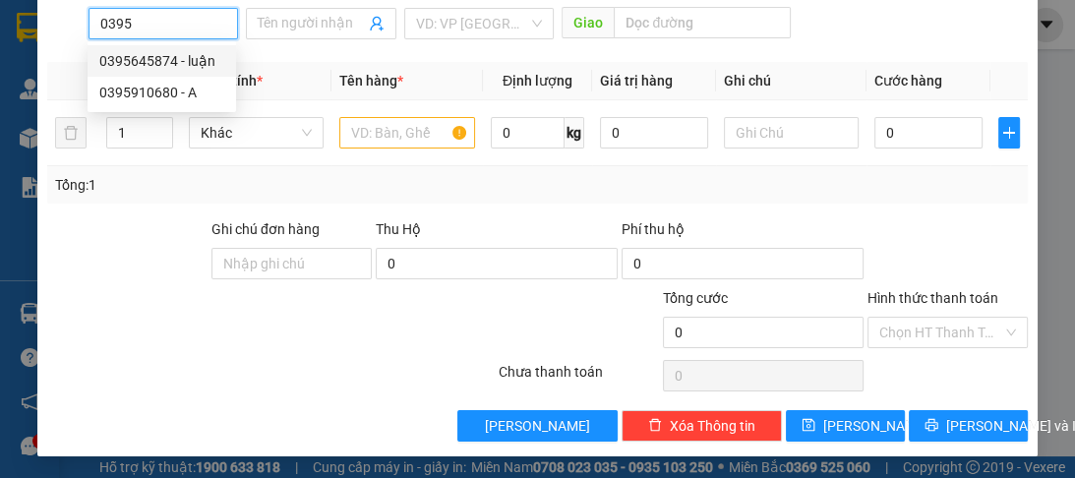
click at [143, 64] on div "0395645874 - luận" at bounding box center [161, 61] width 125 height 22
type input "0395645874"
type input "luận"
type input "70.000"
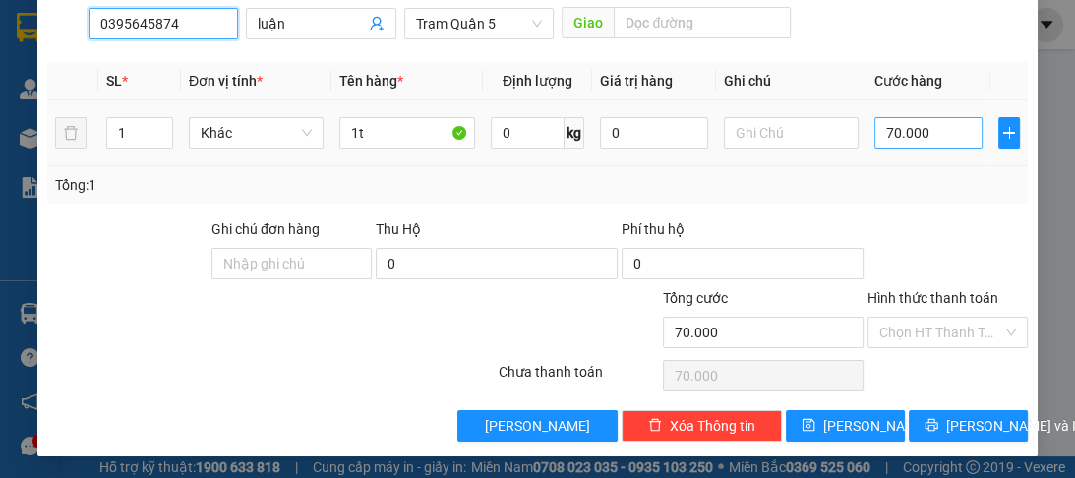
type input "0395645874"
click at [910, 130] on input "70.000" at bounding box center [928, 132] width 108 height 31
type input "0"
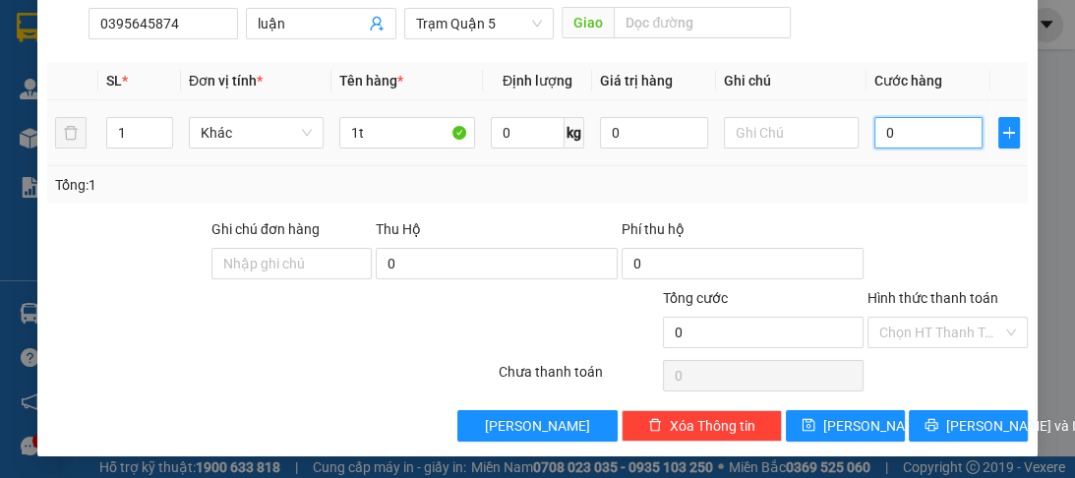
type input "8"
type input "080"
type input "80"
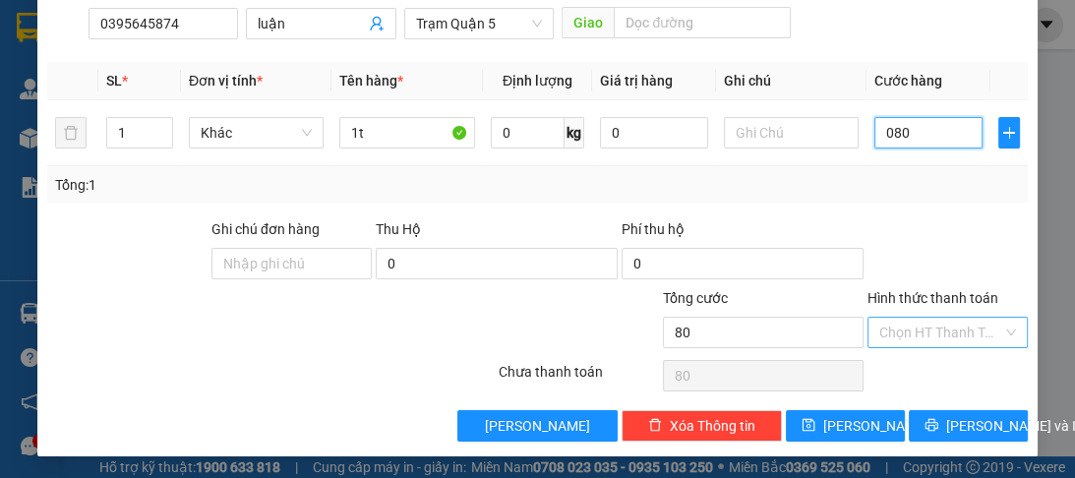
type input "080"
type input "80.000"
click at [920, 318] on input "Hình thức thanh toán" at bounding box center [940, 333] width 123 height 30
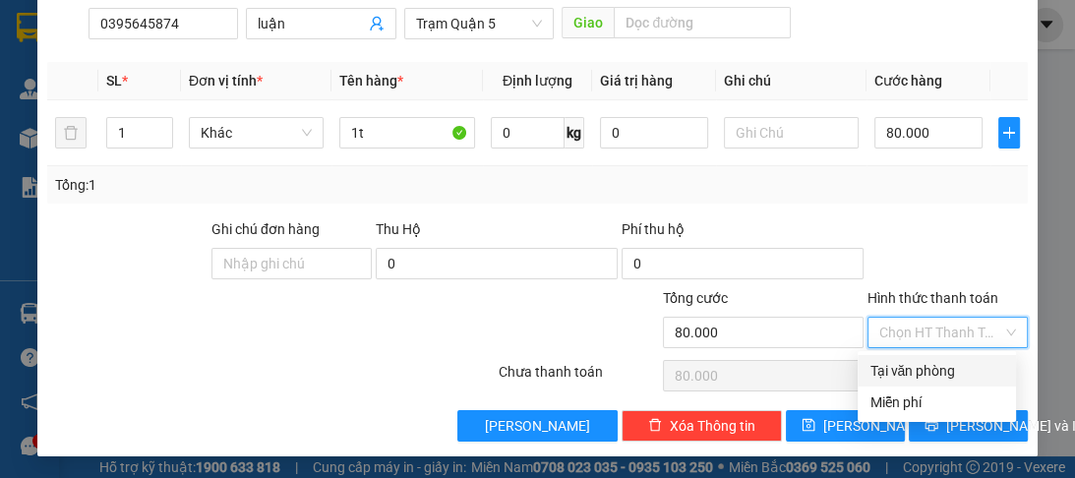
click at [923, 370] on div "Tại văn phòng" at bounding box center [936, 371] width 135 height 22
type input "0"
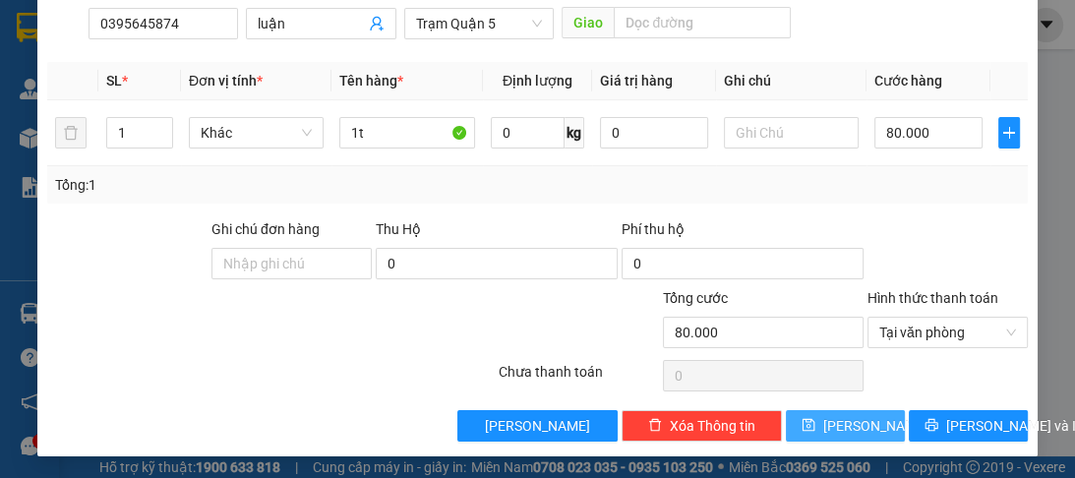
click at [858, 413] on button "[PERSON_NAME]" at bounding box center [845, 425] width 119 height 31
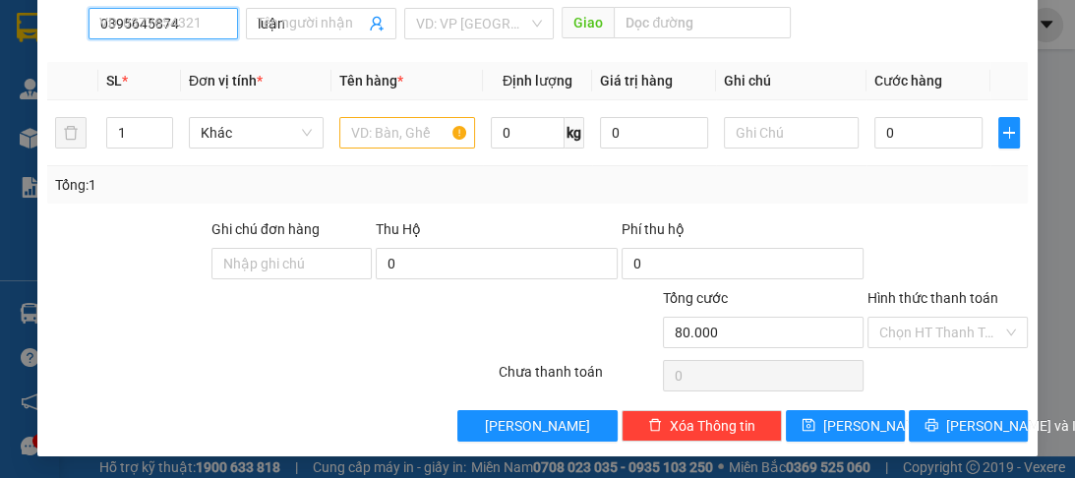
type input "0"
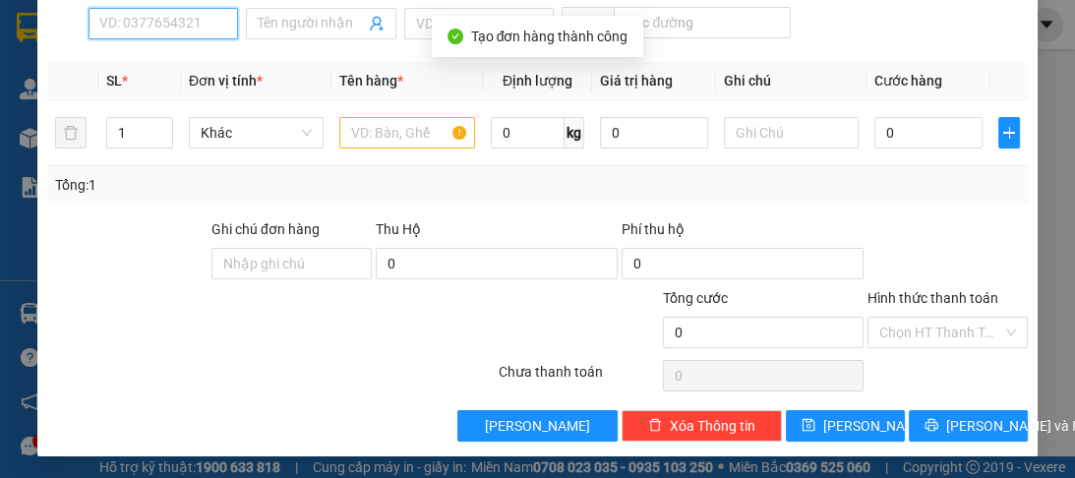
click at [164, 14] on input "SĐT Người Nhận *" at bounding box center [163, 23] width 149 height 31
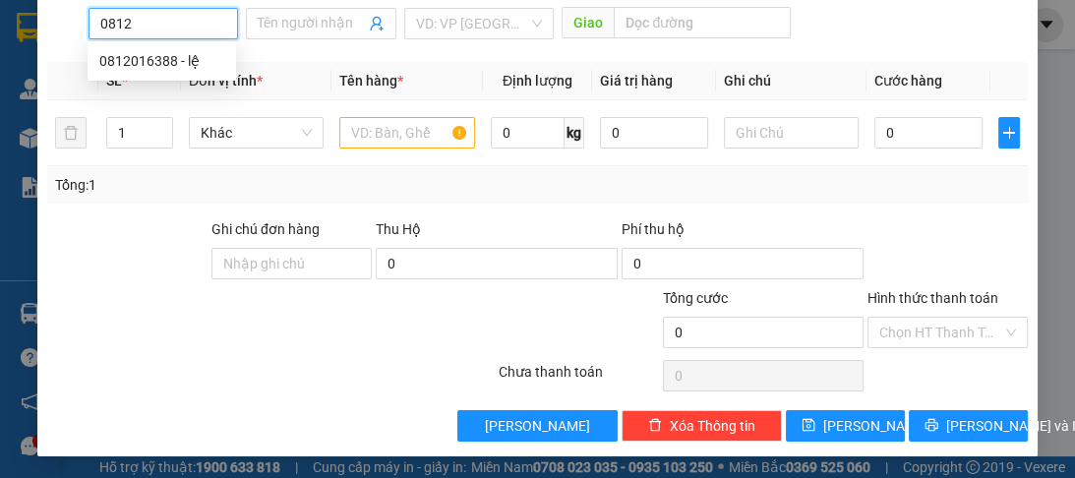
click at [149, 59] on div "0812016388 - lệ" at bounding box center [161, 61] width 125 height 22
type input "0812016388"
type input "lệ"
type input "cao tốc"
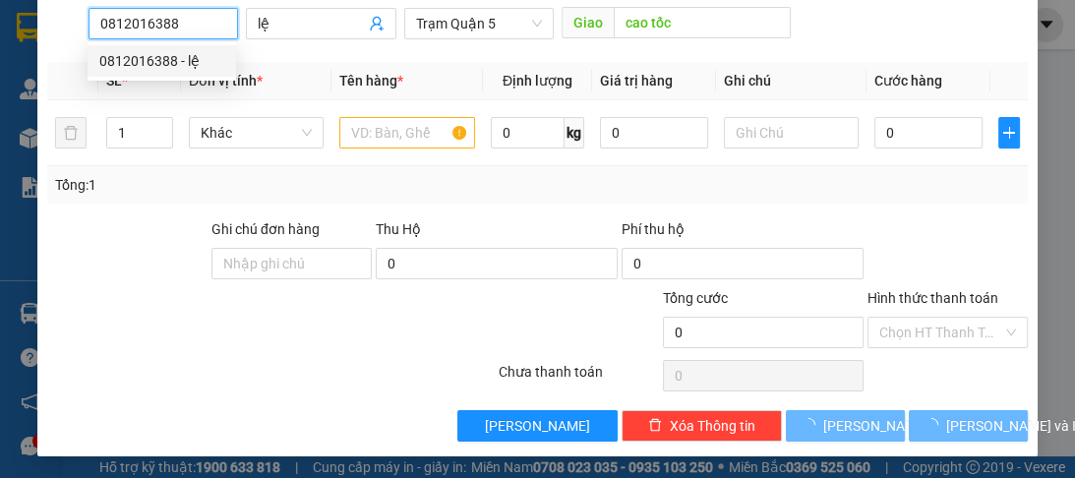
type input "50.000"
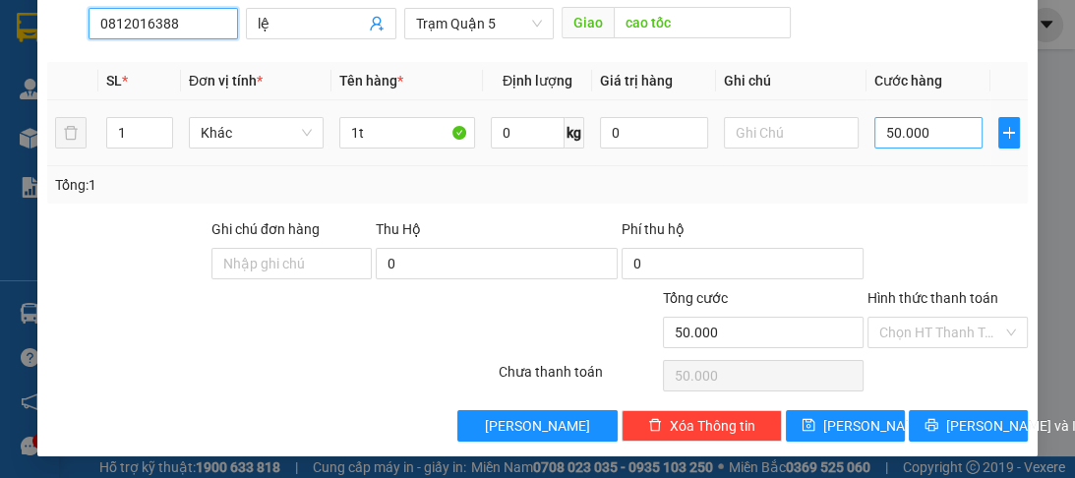
type input "0812016388"
click at [925, 145] on input "50.000" at bounding box center [928, 132] width 108 height 31
type input "0"
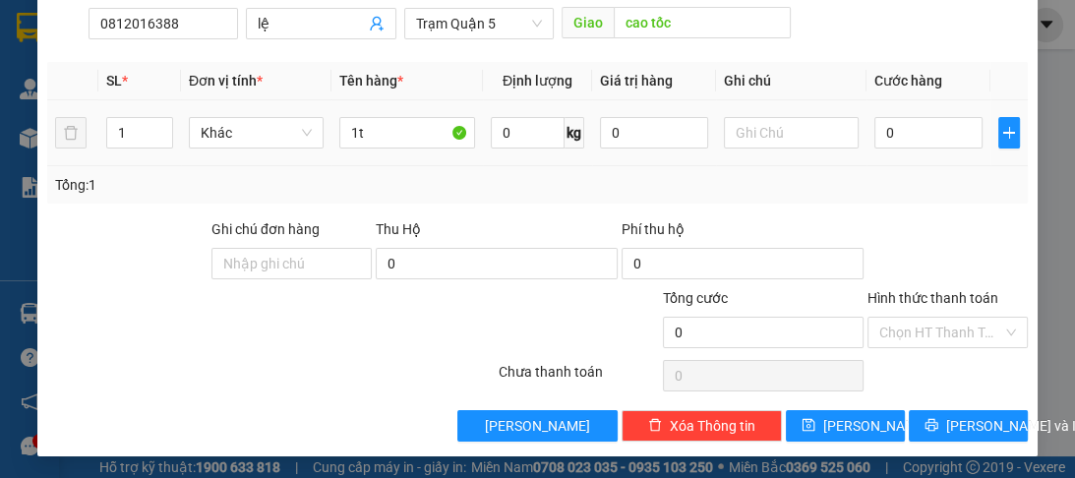
click at [935, 149] on div "0" at bounding box center [928, 132] width 108 height 39
click at [929, 124] on input "0" at bounding box center [928, 132] width 108 height 31
type input "7"
type input "70"
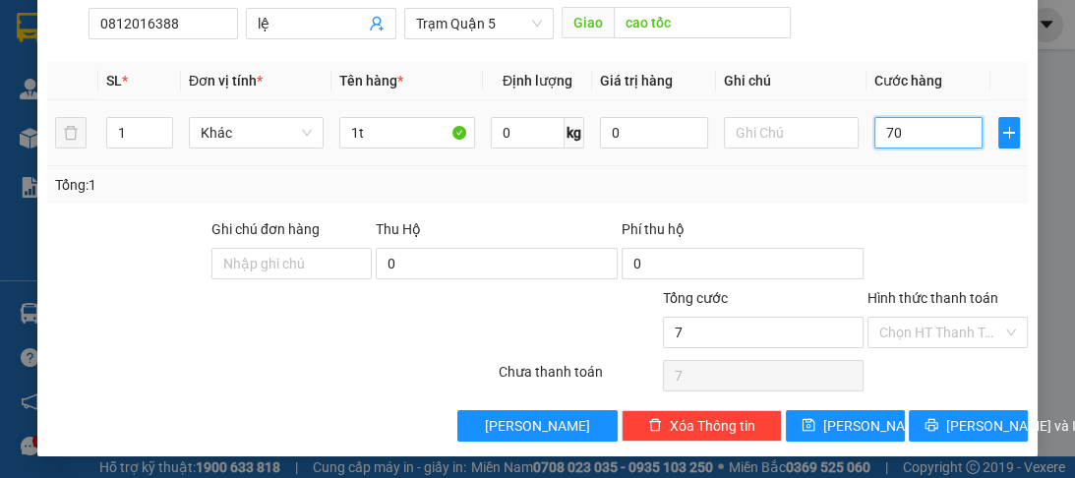
type input "70"
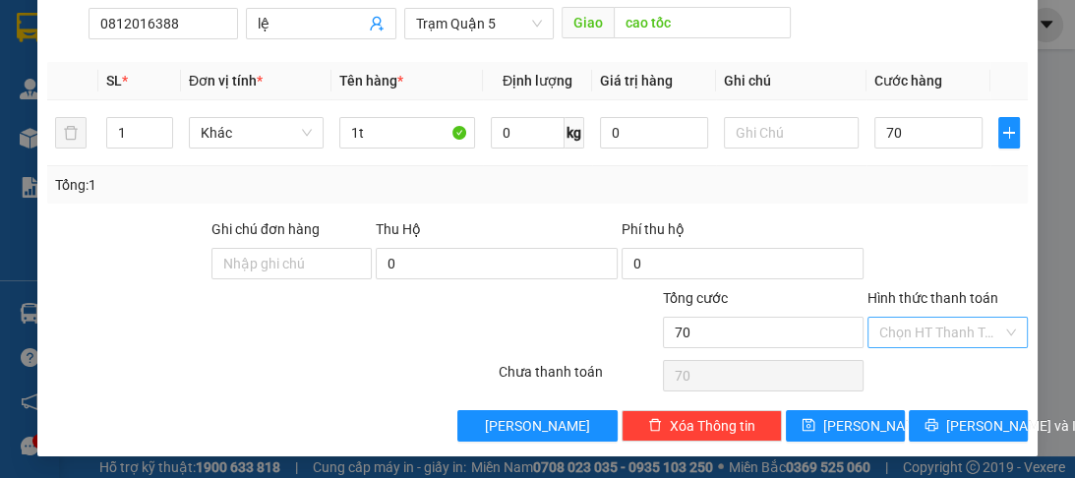
type input "70.000"
click at [917, 329] on input "Hình thức thanh toán" at bounding box center [940, 333] width 123 height 30
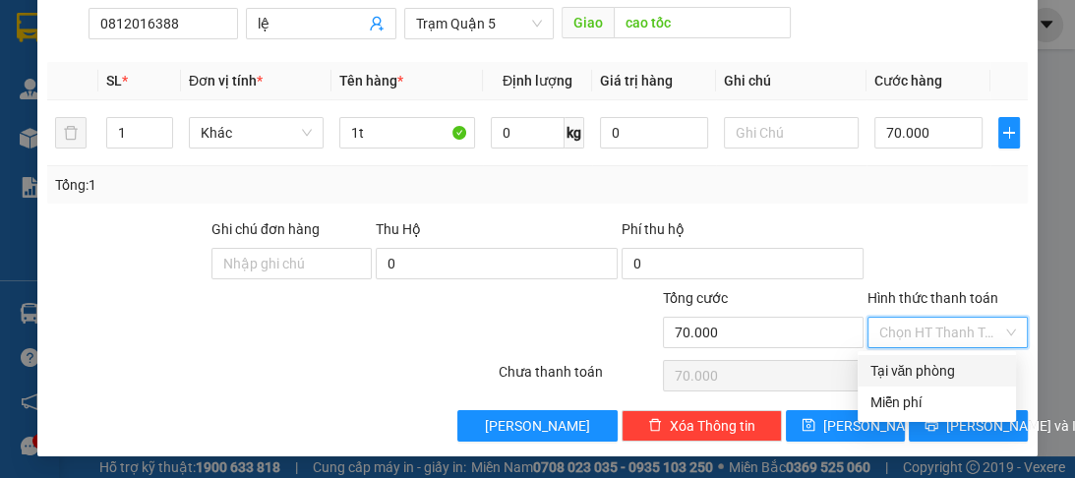
drag, startPoint x: 857, startPoint y: 364, endPoint x: 875, endPoint y: 370, distance: 19.6
click at [865, 364] on div "Chọn HT Thanh Toán" at bounding box center [947, 375] width 164 height 39
click at [879, 334] on input "Hình thức thanh toán" at bounding box center [940, 333] width 123 height 30
drag, startPoint x: 877, startPoint y: 370, endPoint x: 869, endPoint y: 394, distance: 25.8
click at [877, 371] on div "Tại văn phòng" at bounding box center [936, 371] width 135 height 22
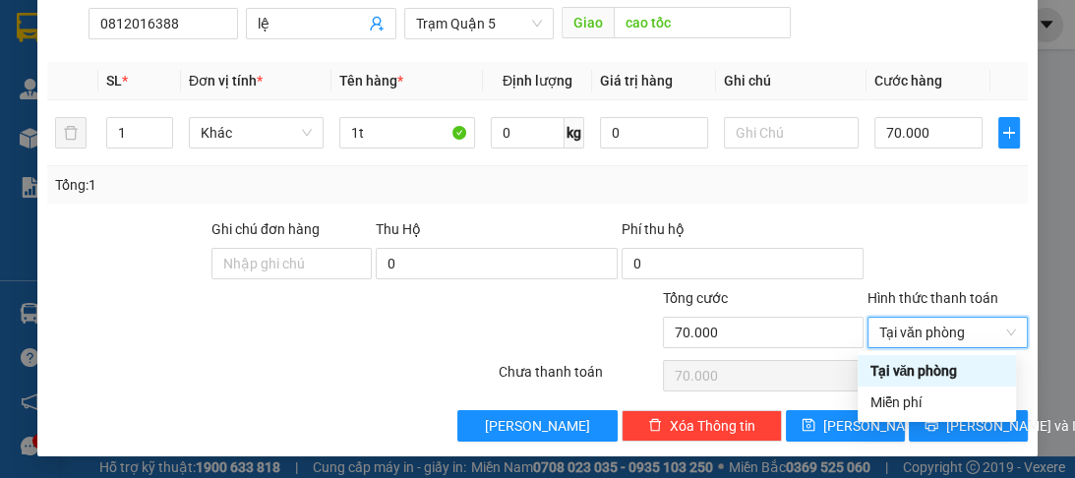
type input "0"
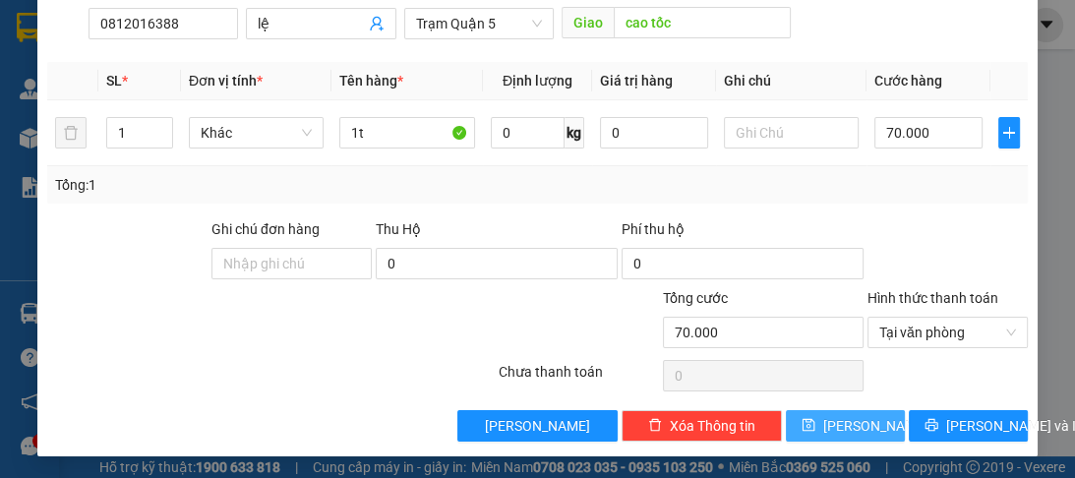
click at [855, 419] on span "[PERSON_NAME]" at bounding box center [875, 426] width 105 height 22
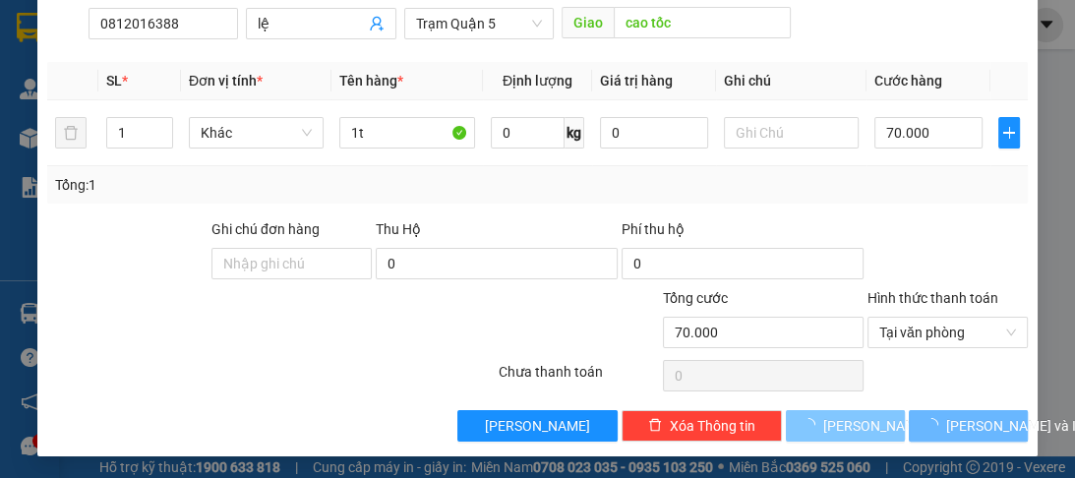
type input "0"
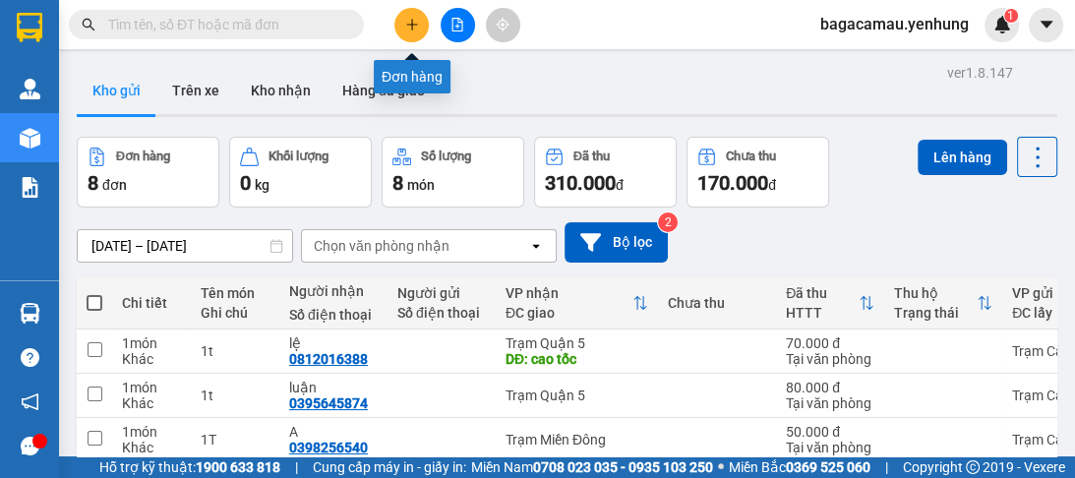
click at [421, 26] on button at bounding box center [411, 25] width 34 height 34
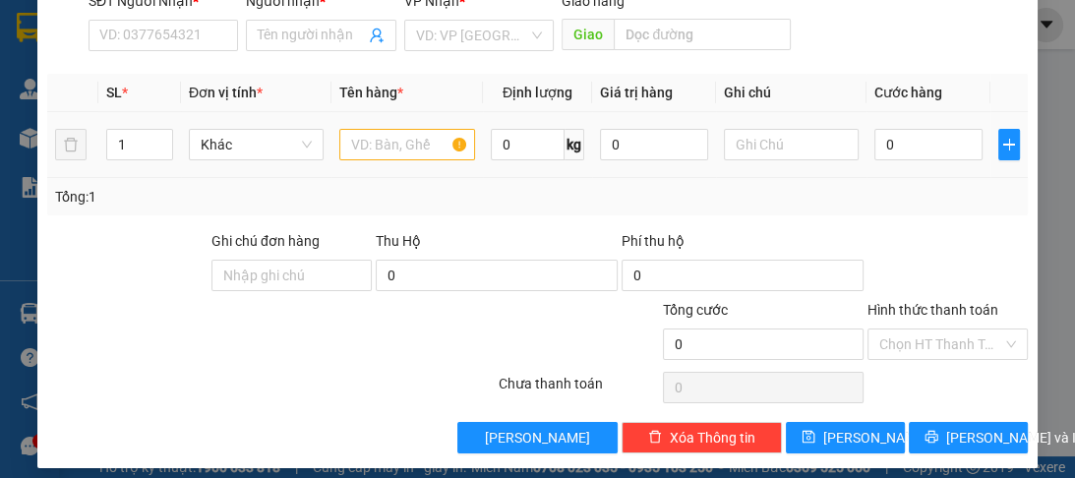
scroll to position [248, 0]
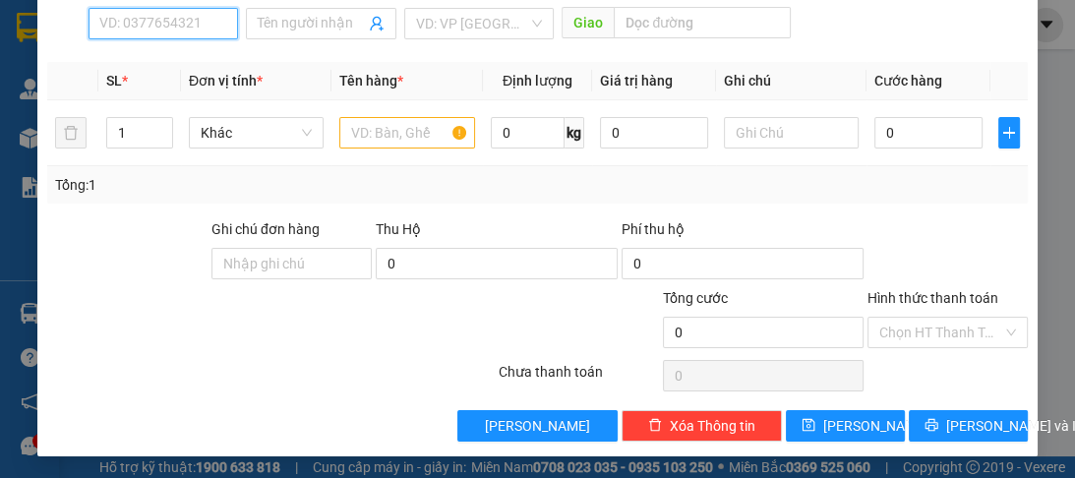
click at [143, 31] on input "SĐT Người Nhận *" at bounding box center [163, 23] width 149 height 31
click at [149, 63] on div "0942733323 - a" at bounding box center [161, 61] width 125 height 22
type input "0942733323"
type input "a"
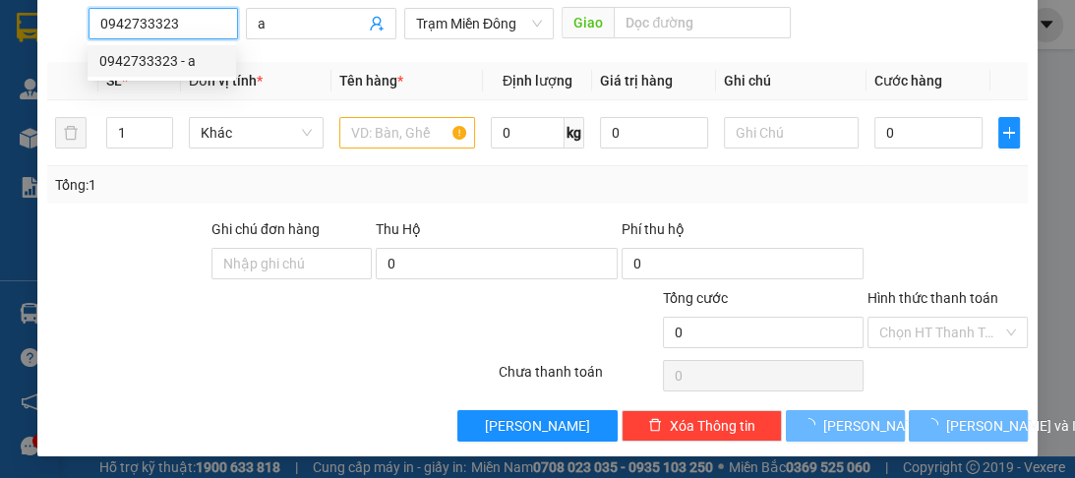
type input "150.000"
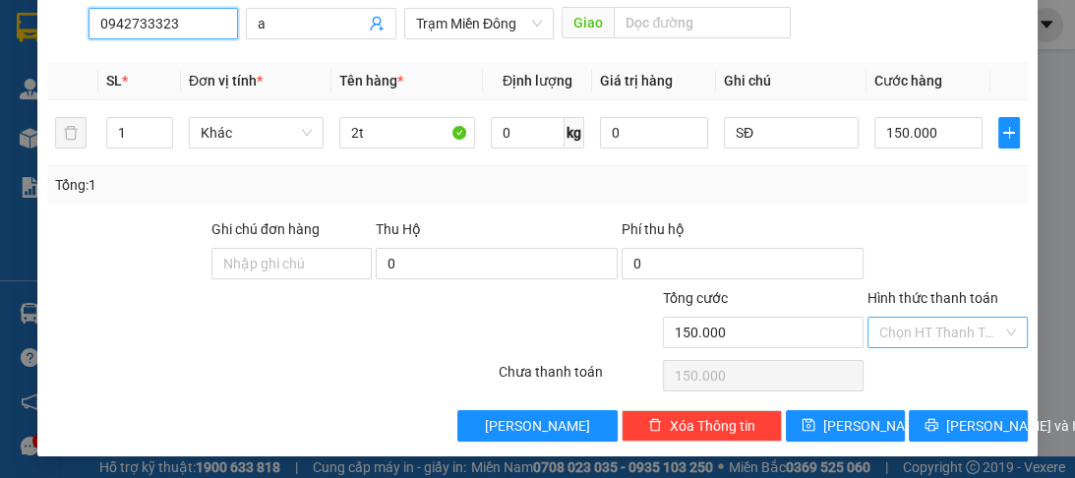
type input "0942733323"
click at [924, 331] on input "Hình thức thanh toán" at bounding box center [940, 333] width 123 height 30
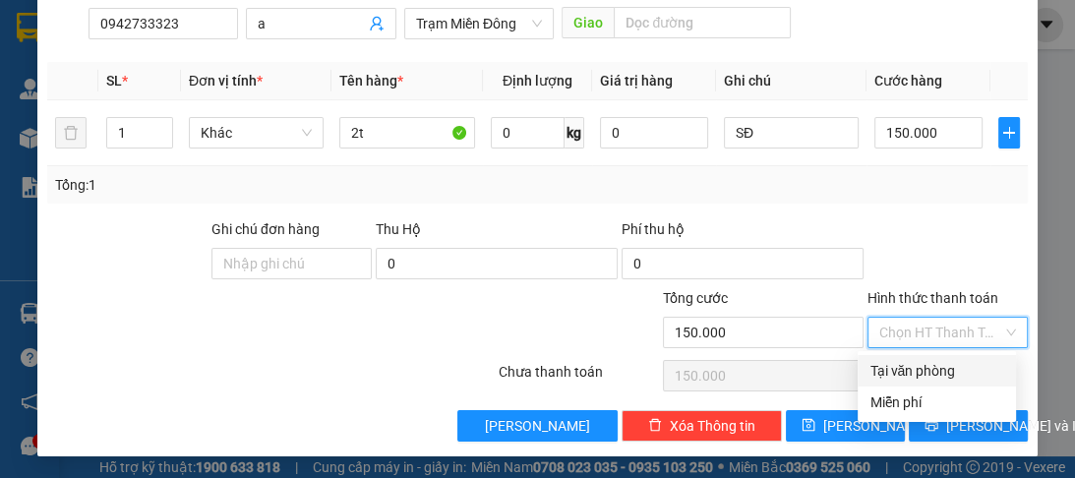
click at [924, 377] on div "Tại văn phòng" at bounding box center [936, 371] width 135 height 22
type input "0"
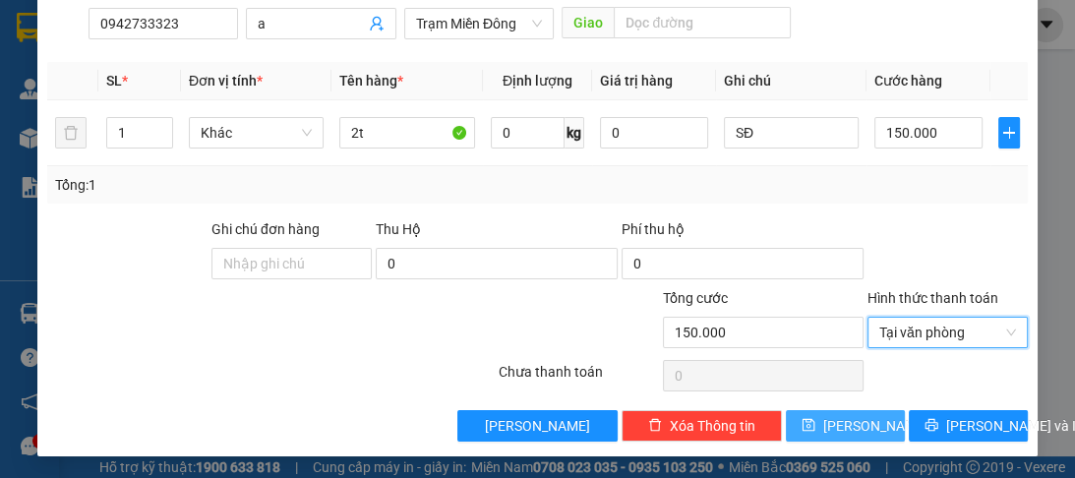
click at [868, 421] on button "[PERSON_NAME]" at bounding box center [845, 425] width 119 height 31
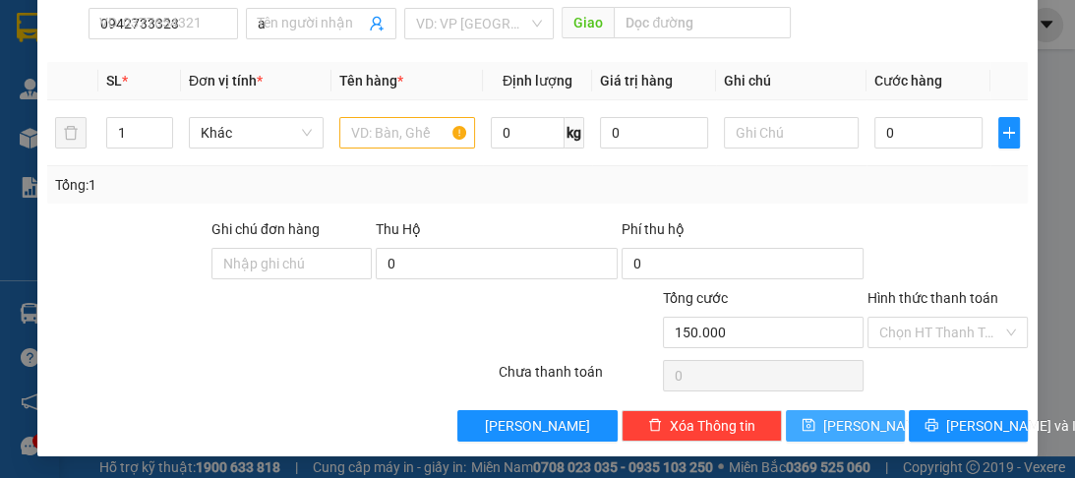
type input "0"
